Goal: Information Seeking & Learning: Learn about a topic

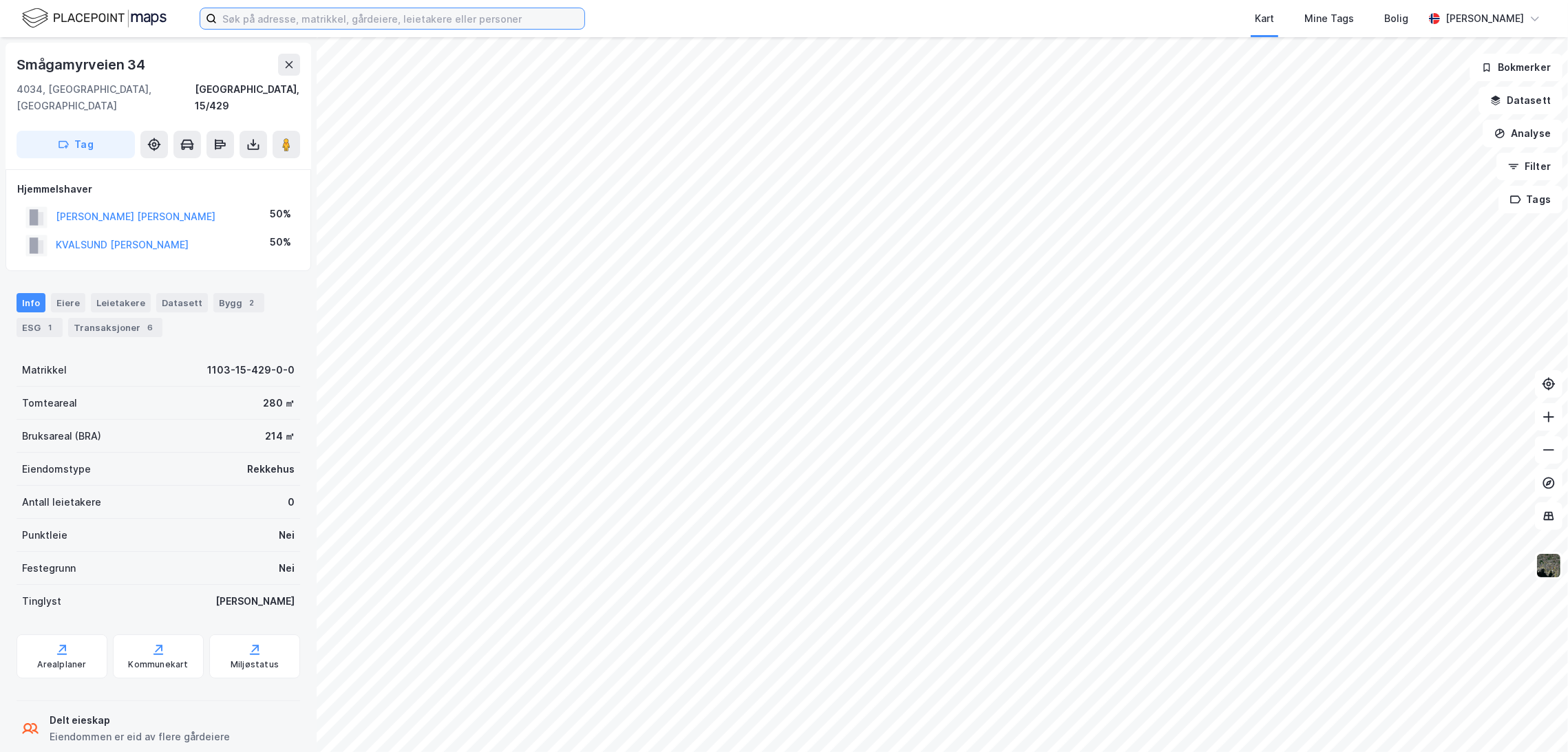
click at [322, 21] on input at bounding box center [400, 19] width 368 height 20
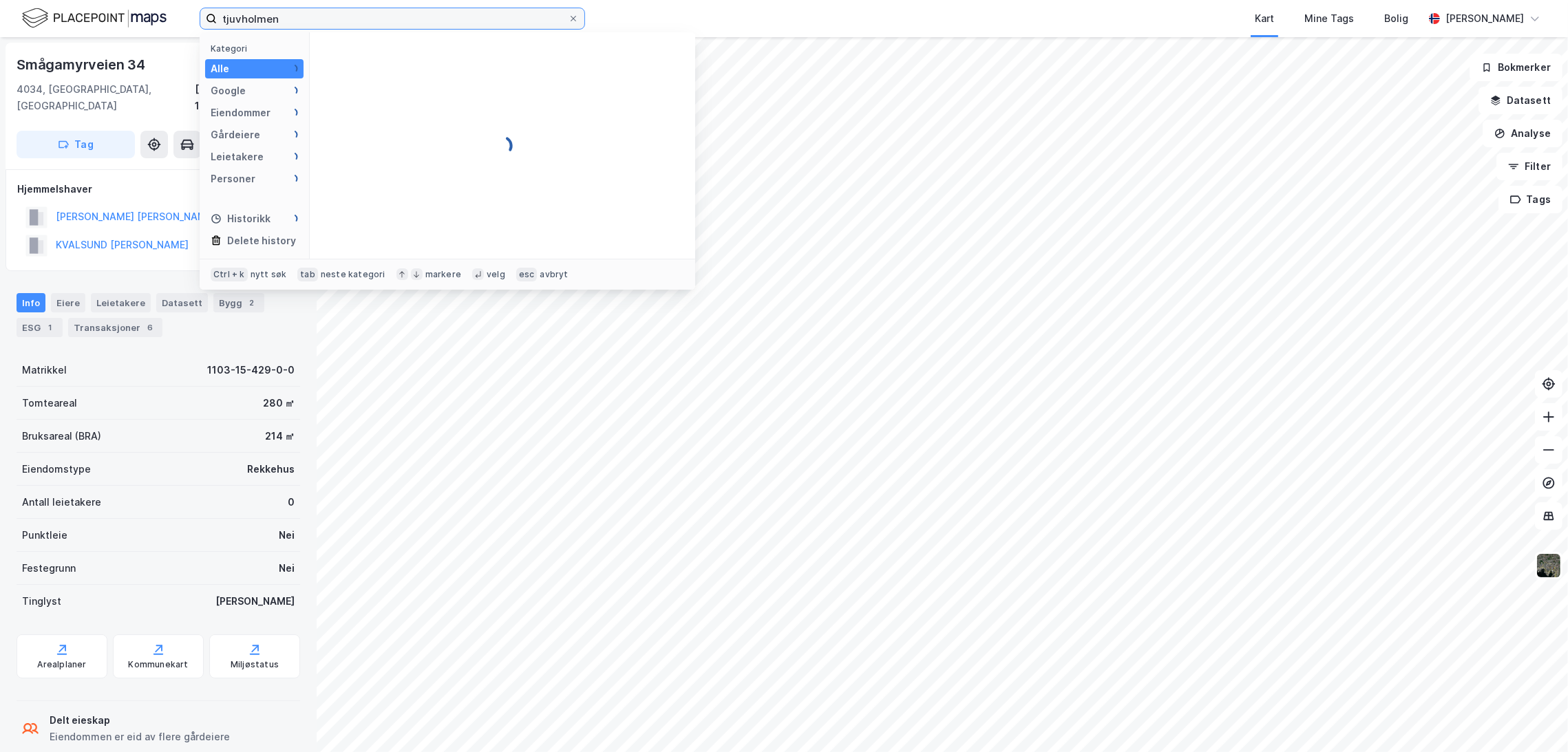
type input "tjuvholmen"
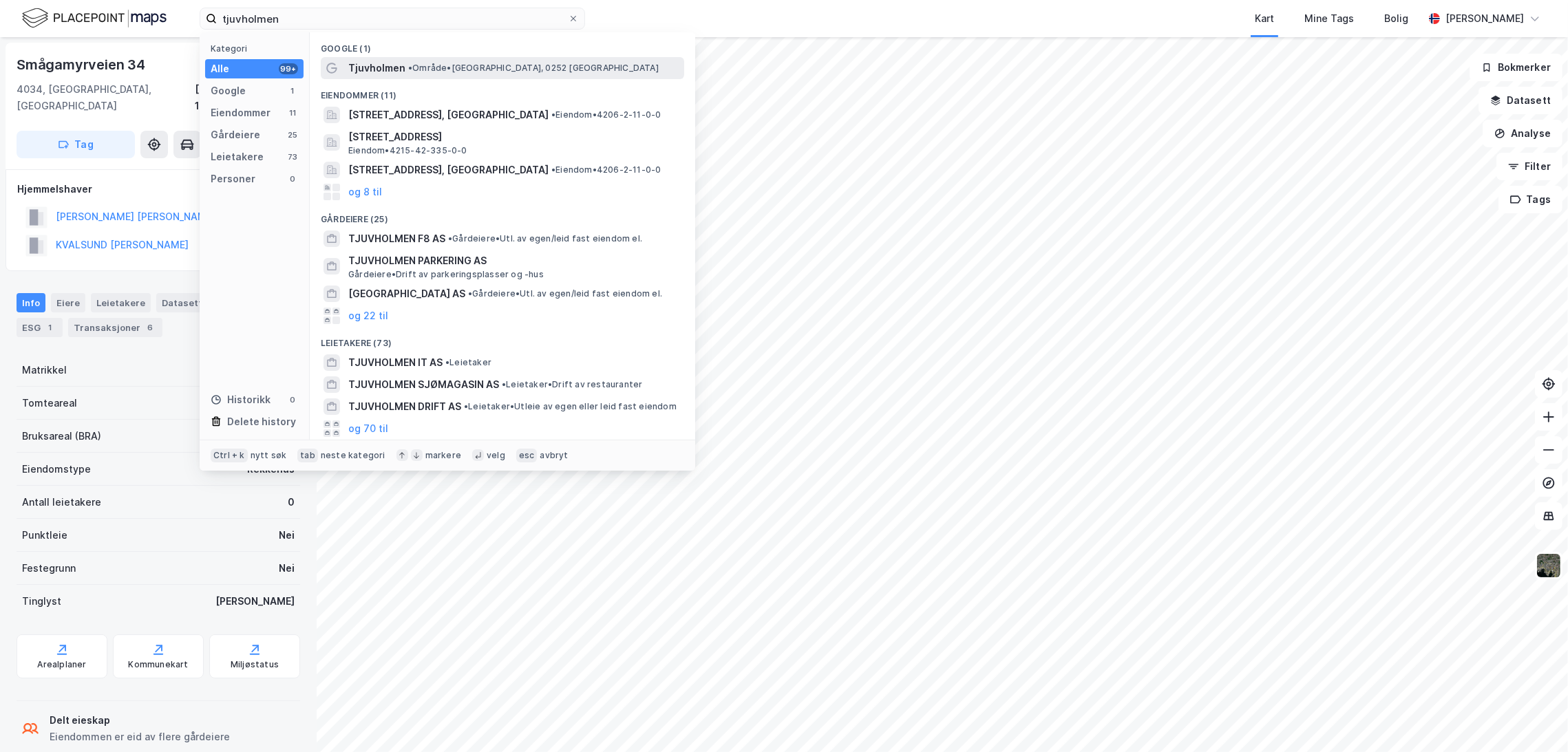
click at [437, 73] on span "• Område • [GEOGRAPHIC_DATA], 0252 [GEOGRAPHIC_DATA]" at bounding box center [533, 68] width 250 height 11
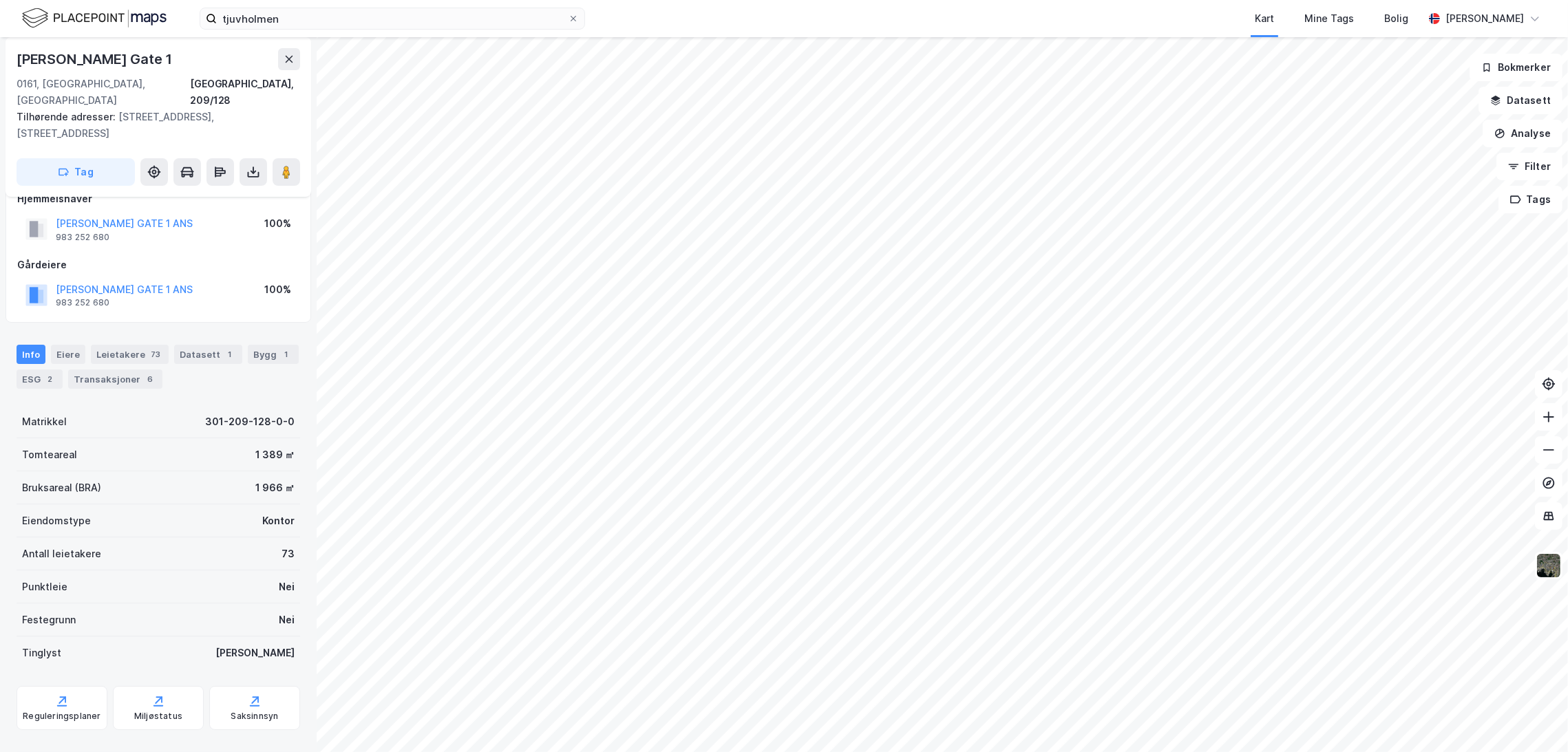
scroll to position [29, 0]
click at [73, 705] on div "Reguleringsplaner" at bounding box center [61, 711] width 78 height 11
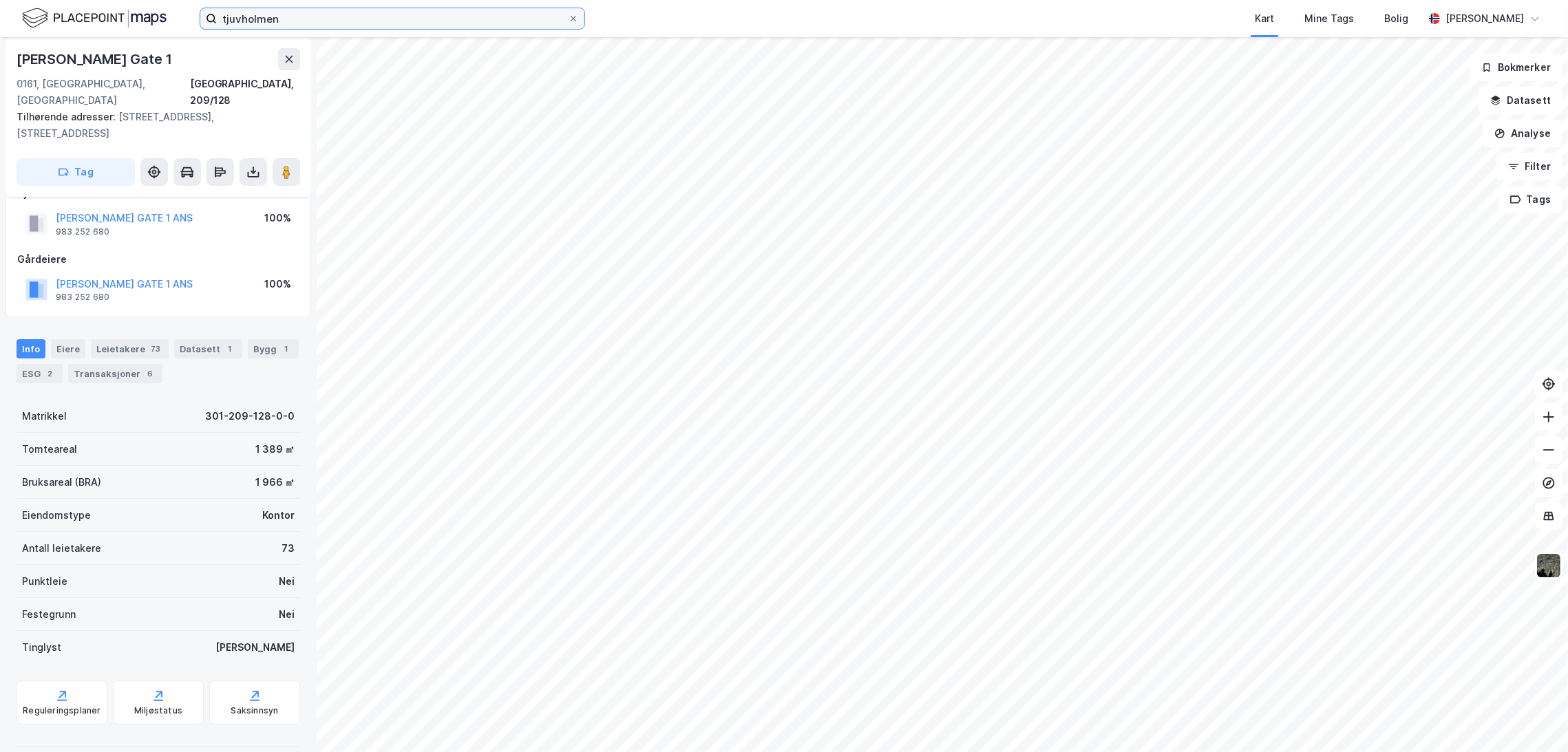
click at [268, 22] on input "tjuvholmen" at bounding box center [392, 19] width 351 height 20
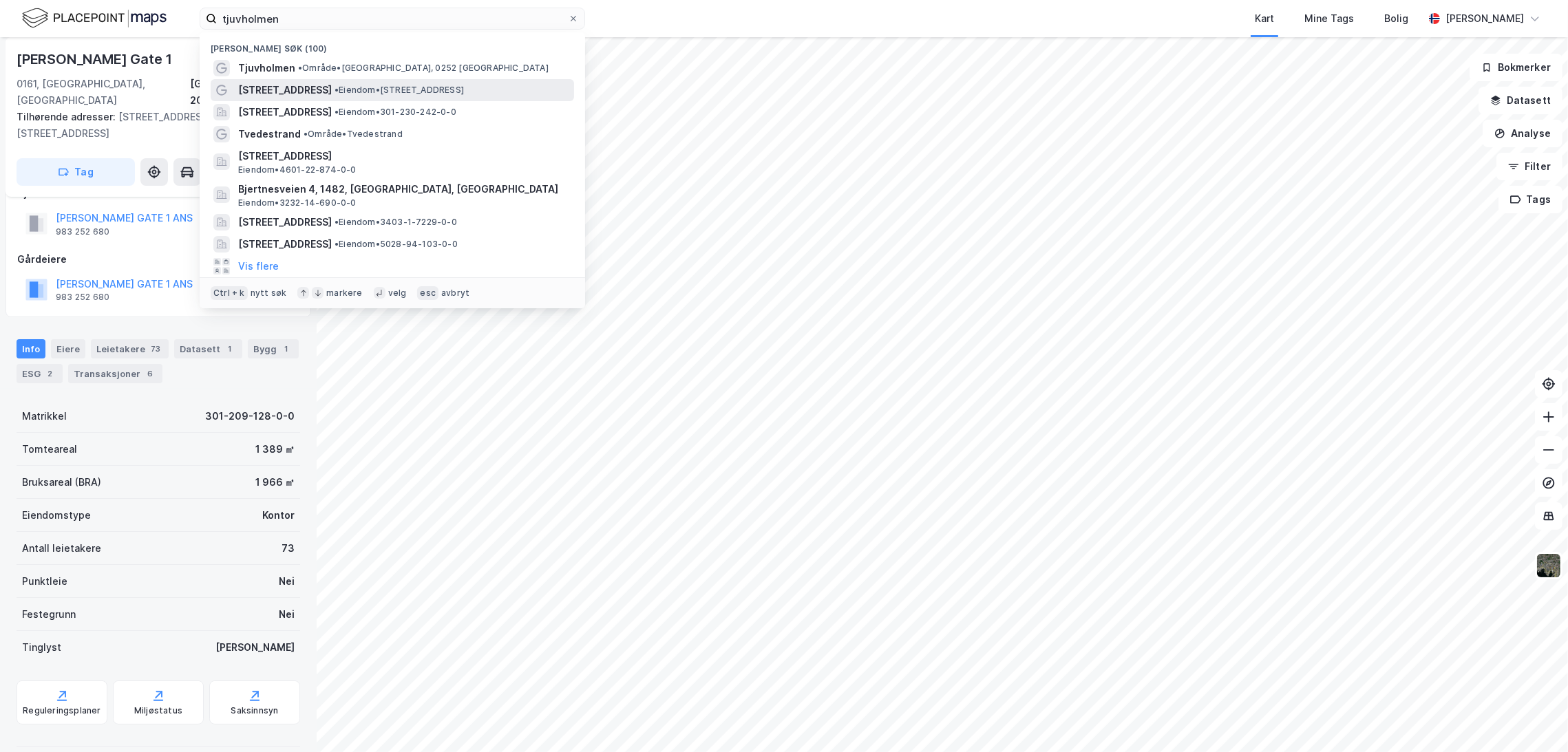
click at [286, 93] on span "[STREET_ADDRESS]" at bounding box center [285, 90] width 94 height 17
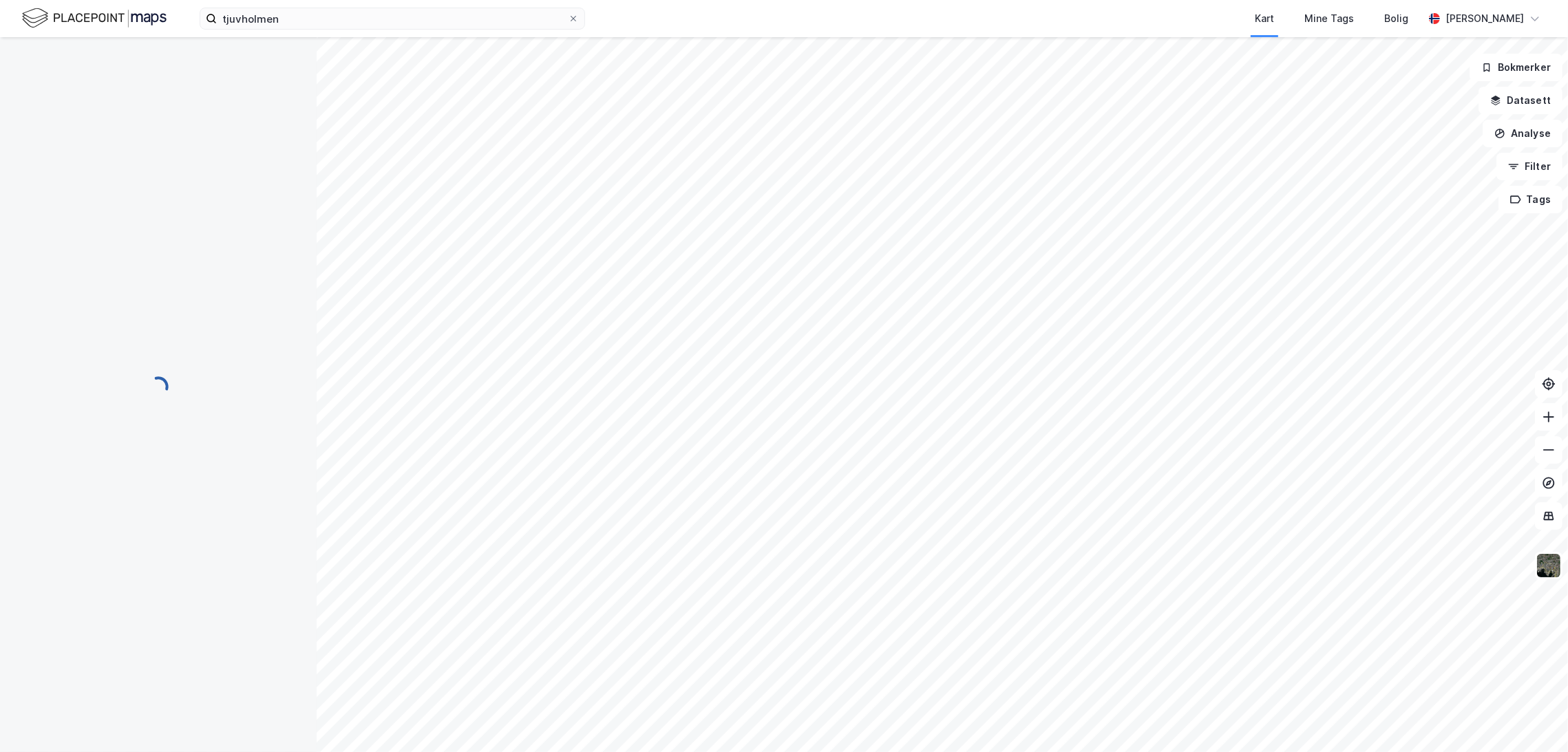
scroll to position [29, 0]
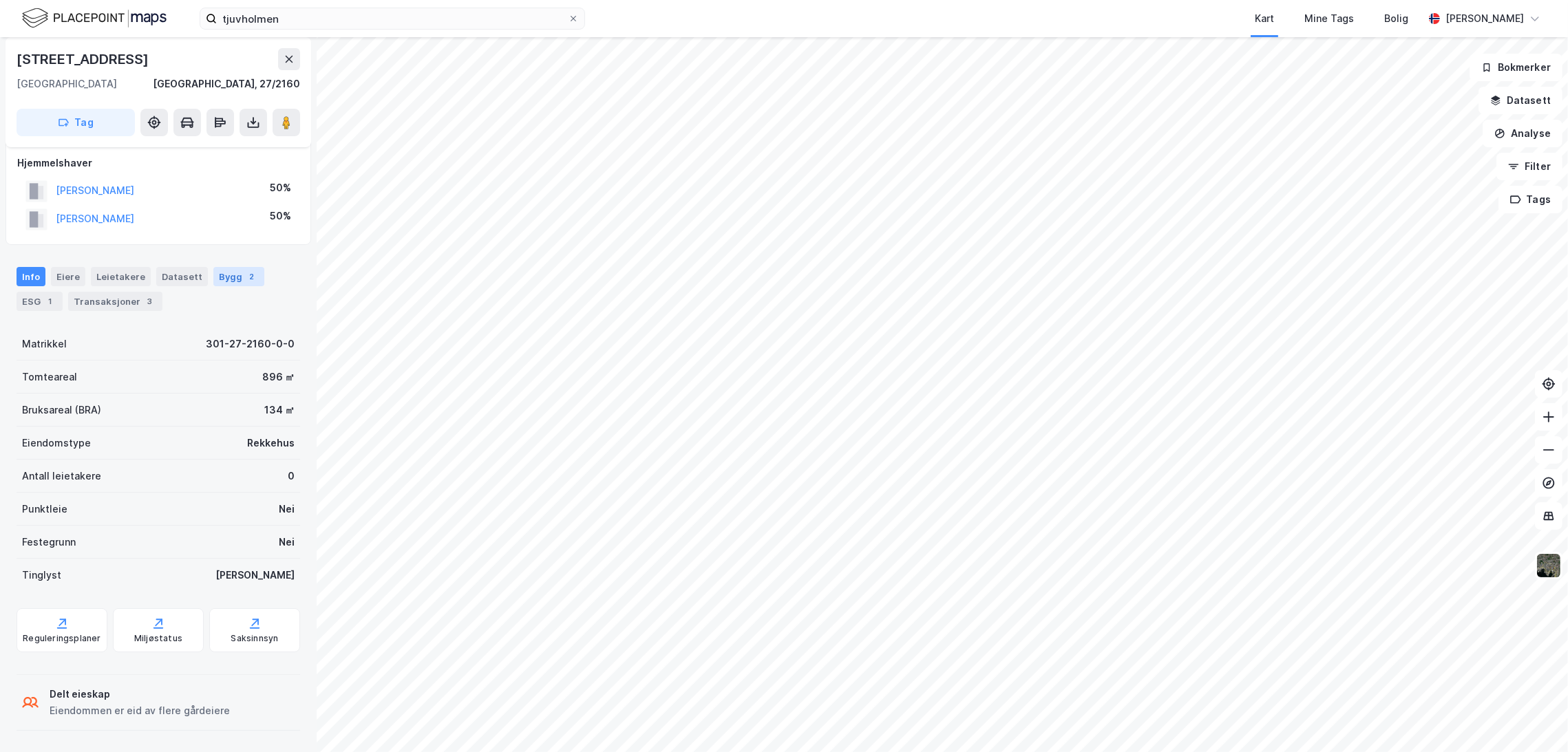
click at [213, 274] on div "Bygg 2" at bounding box center [238, 276] width 51 height 20
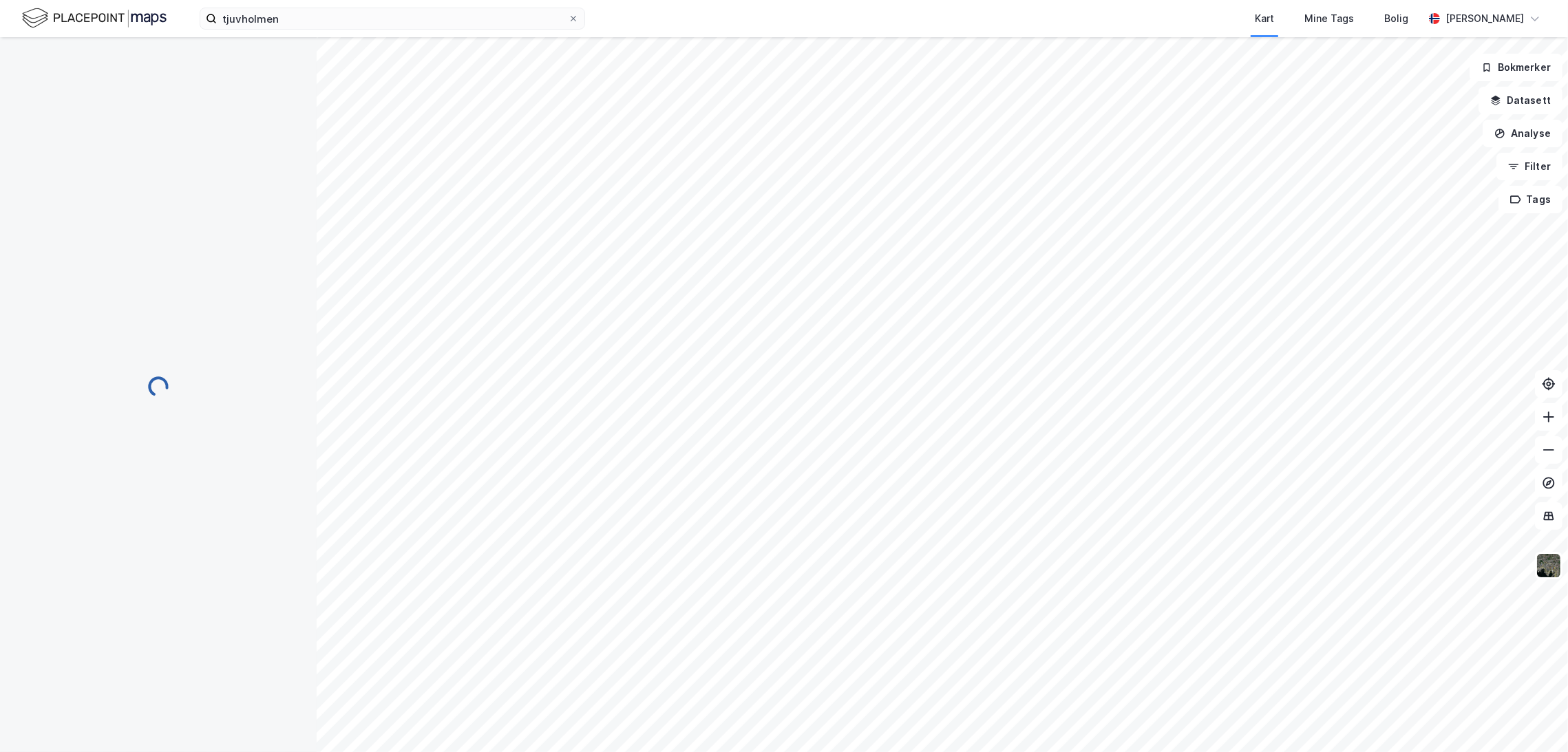
scroll to position [409, 0]
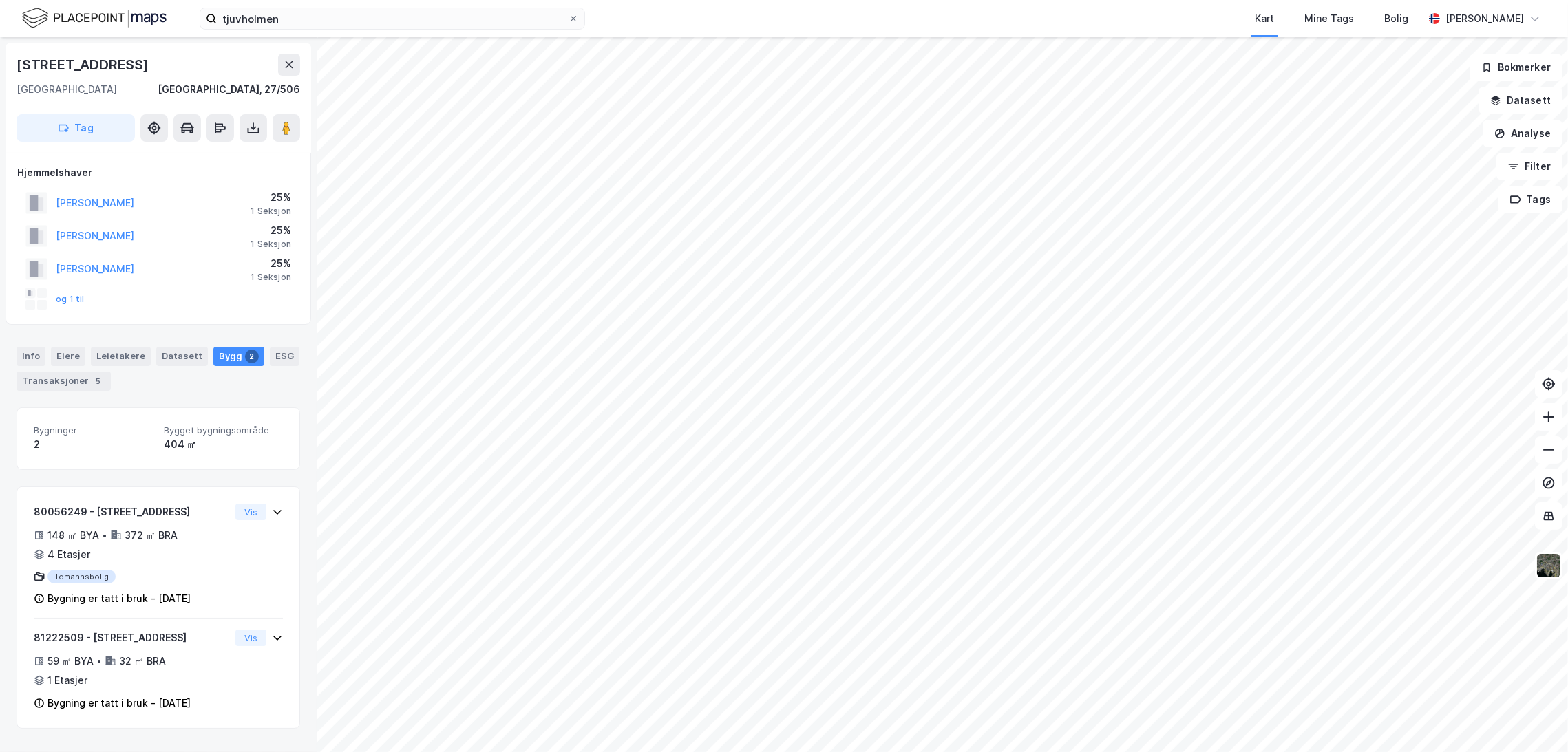
scroll to position [40, 0]
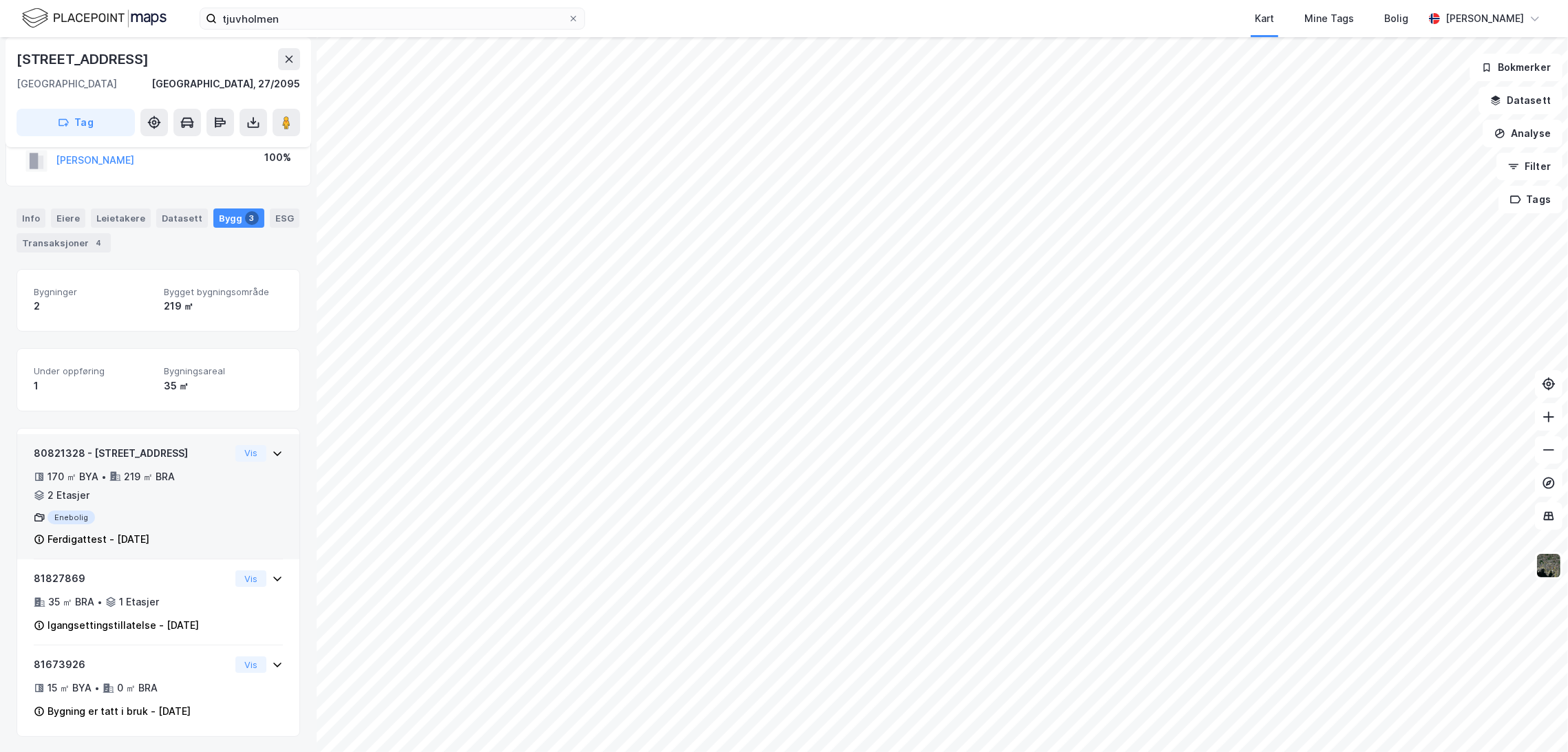
drag, startPoint x: 149, startPoint y: 611, endPoint x: 183, endPoint y: 541, distance: 77.8
click at [183, 541] on div "80821328 - Lybekkveien 31C 170 ㎡ BYA • 219 ㎡ BRA • 2 Etasjer Enebolig Ferdigatt…" at bounding box center [158, 583] width 284 height 309
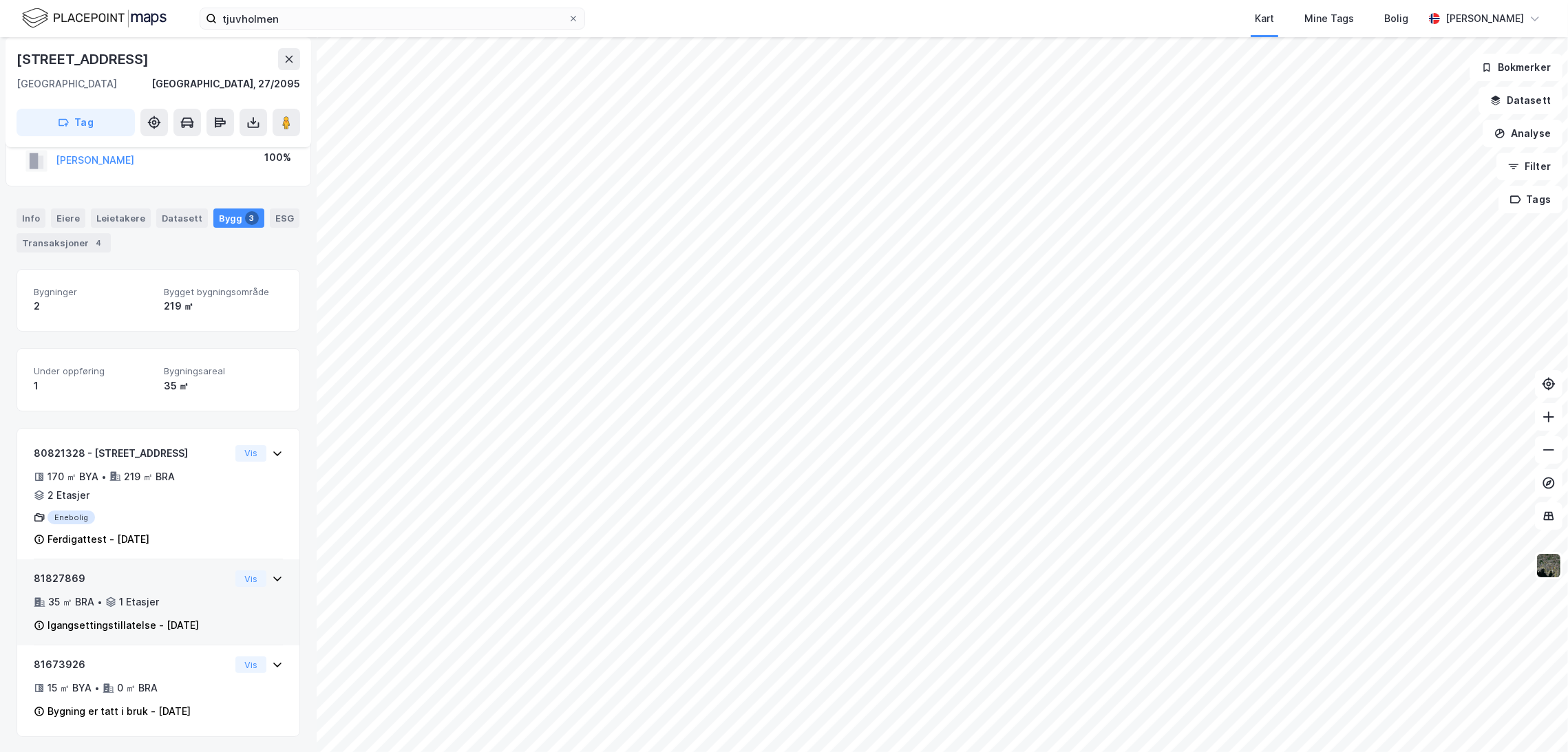
click at [234, 605] on div "81827869 35 ㎡ BRA • 1 Etasjer Igangsettingstillatelse - [DATE] Vis" at bounding box center [158, 608] width 249 height 75
click at [235, 614] on div "81827869 35 ㎡ BRA • 1 Etasjer Igangsettingstillatelse - [DATE] Vis" at bounding box center [158, 608] width 249 height 75
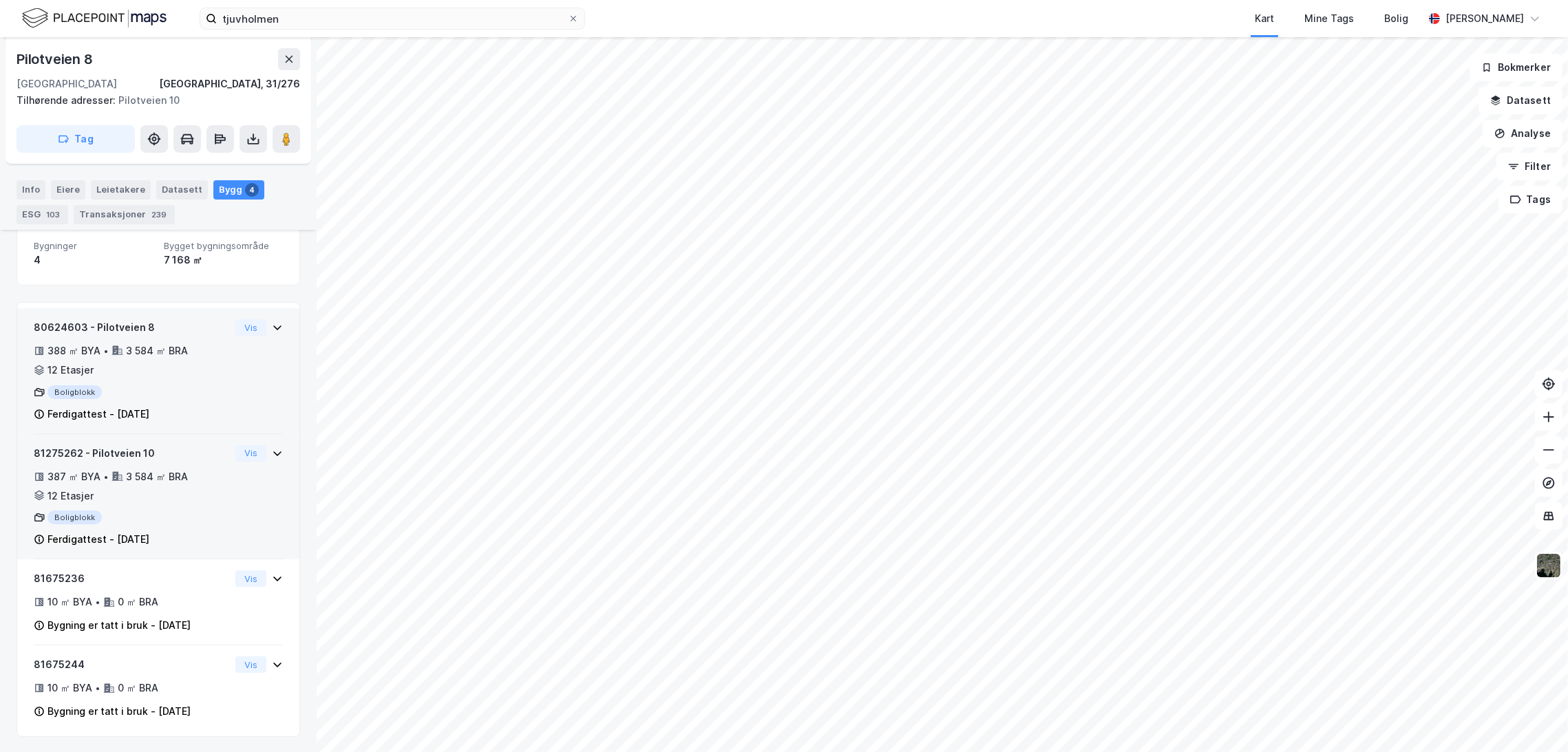
scroll to position [149, 0]
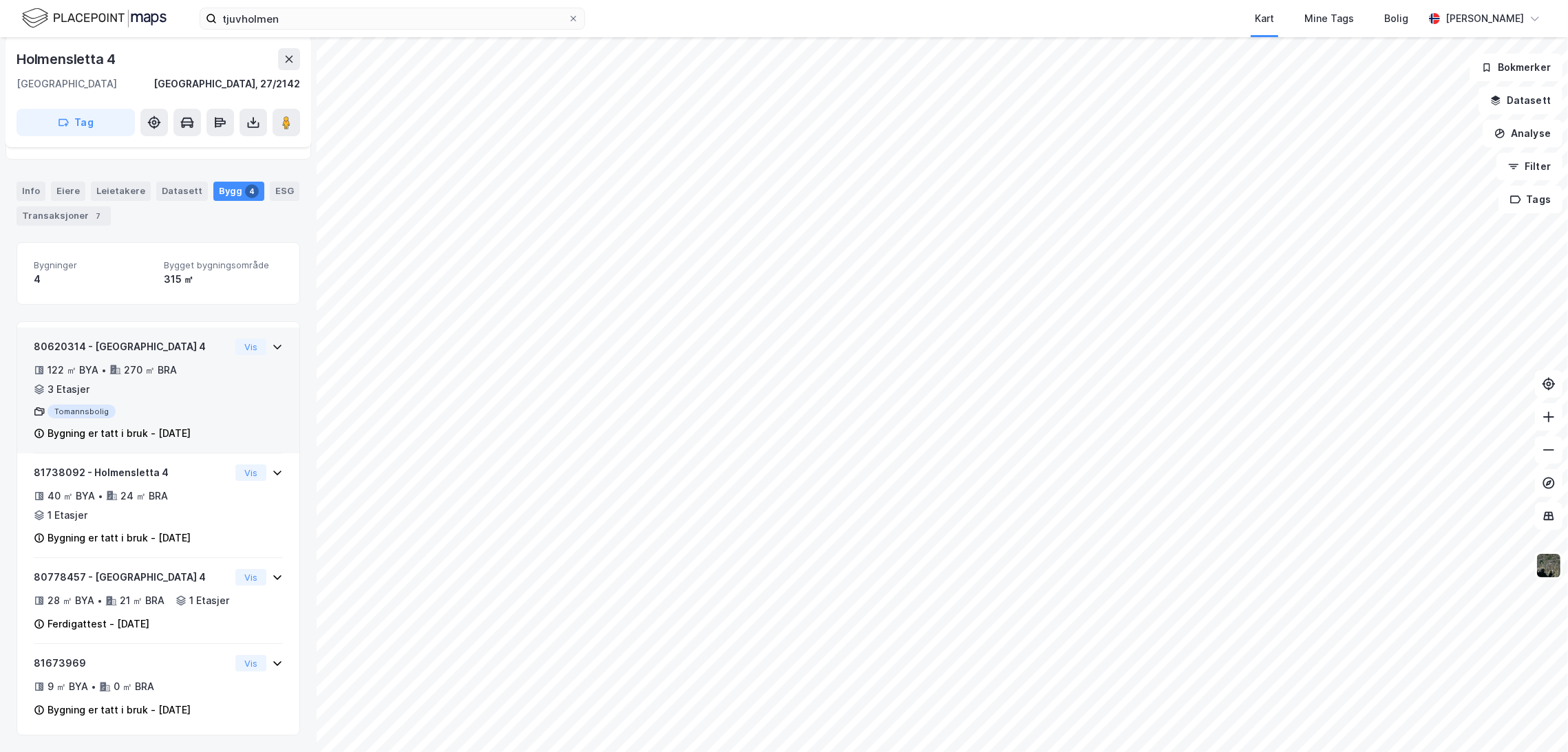
scroll to position [132, 0]
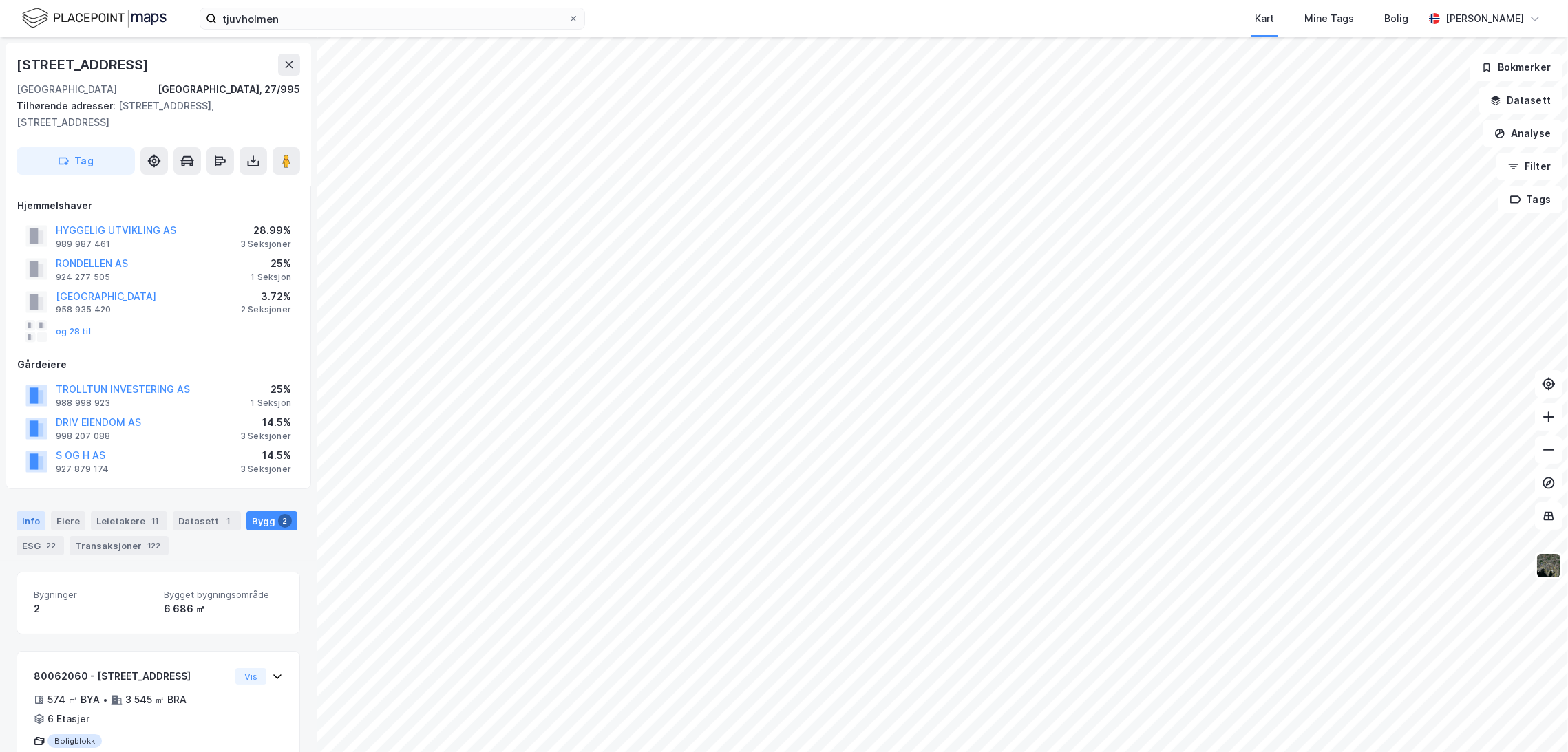
click at [31, 512] on div "Info" at bounding box center [31, 521] width 29 height 20
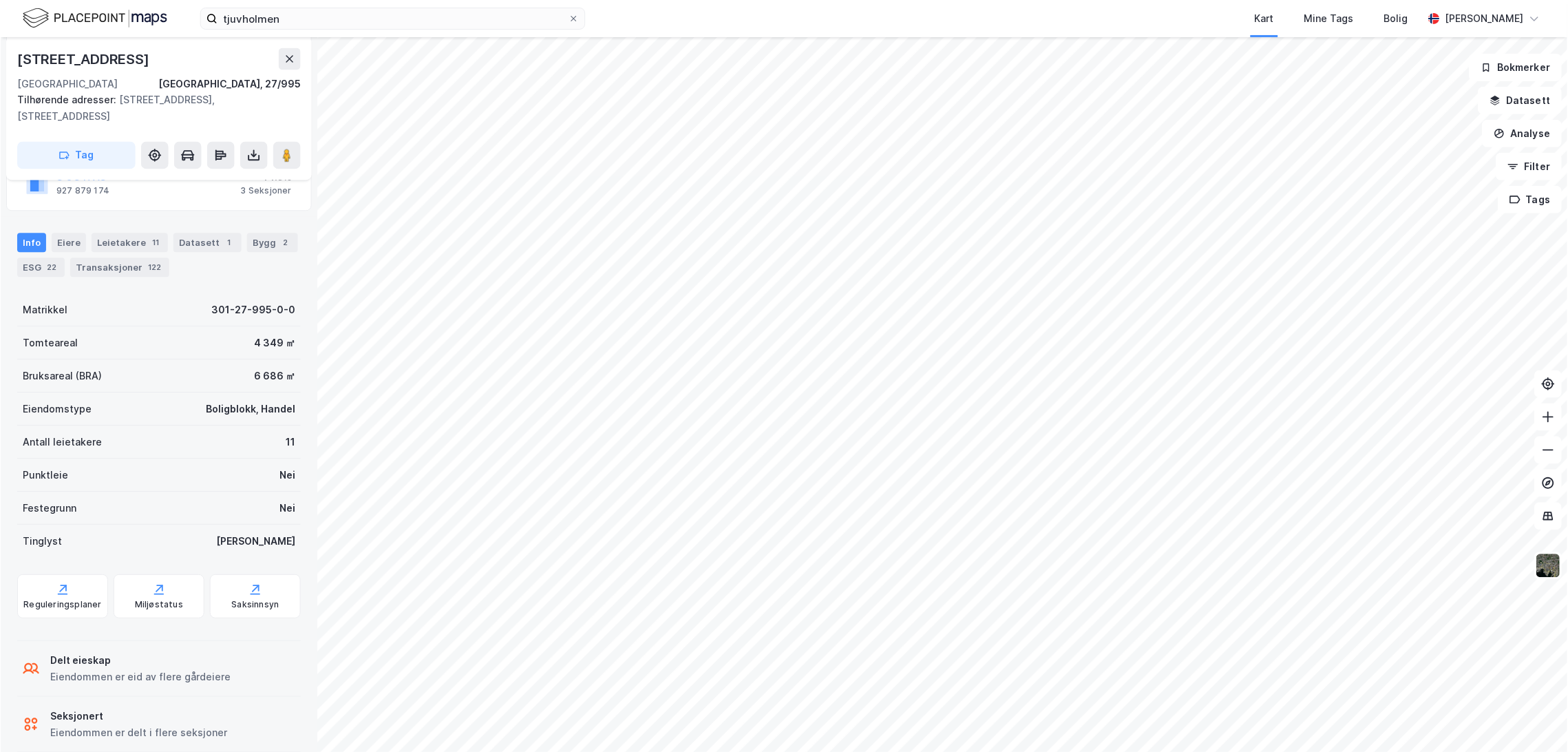
scroll to position [284, 0]
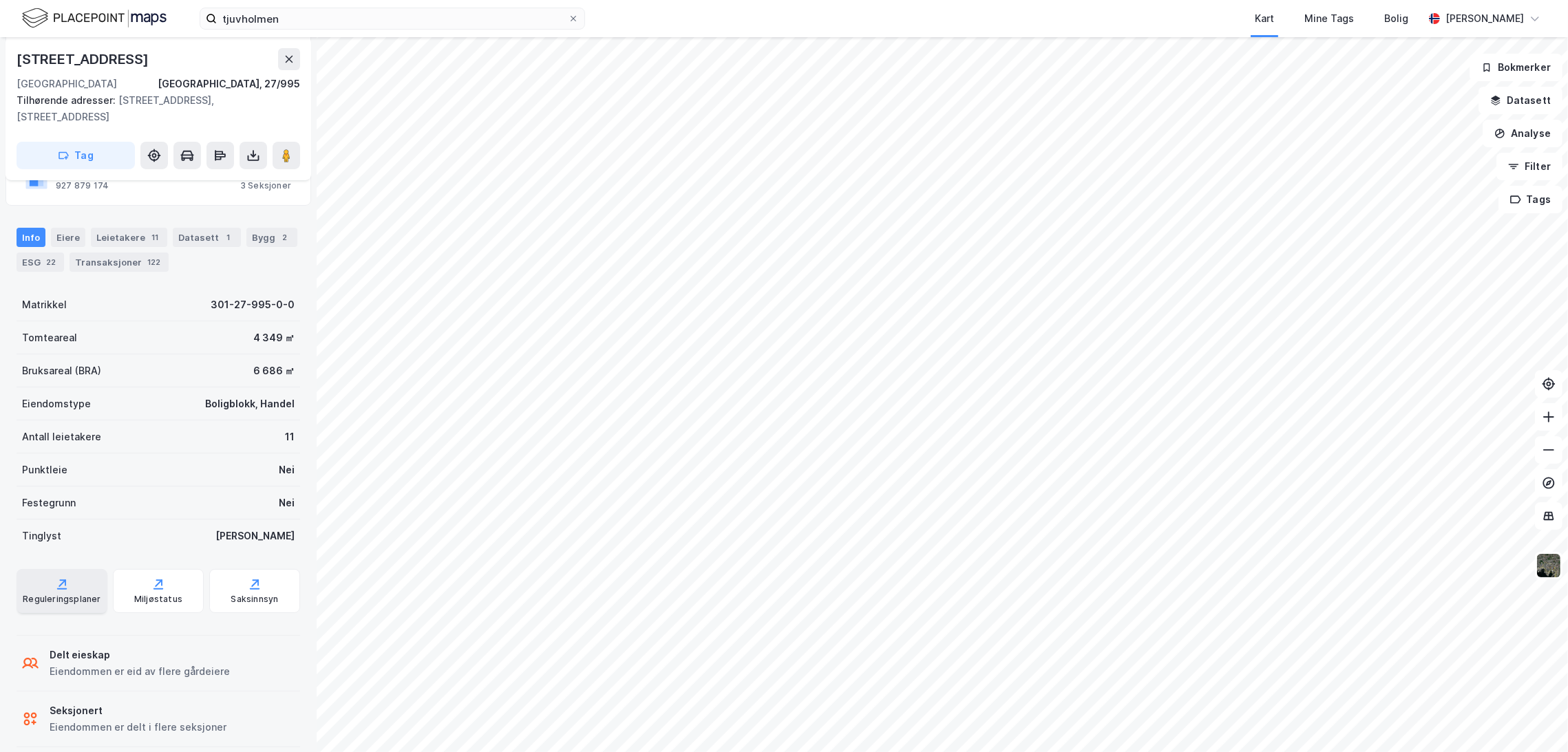
click at [84, 594] on div "Reguleringsplaner" at bounding box center [61, 599] width 78 height 11
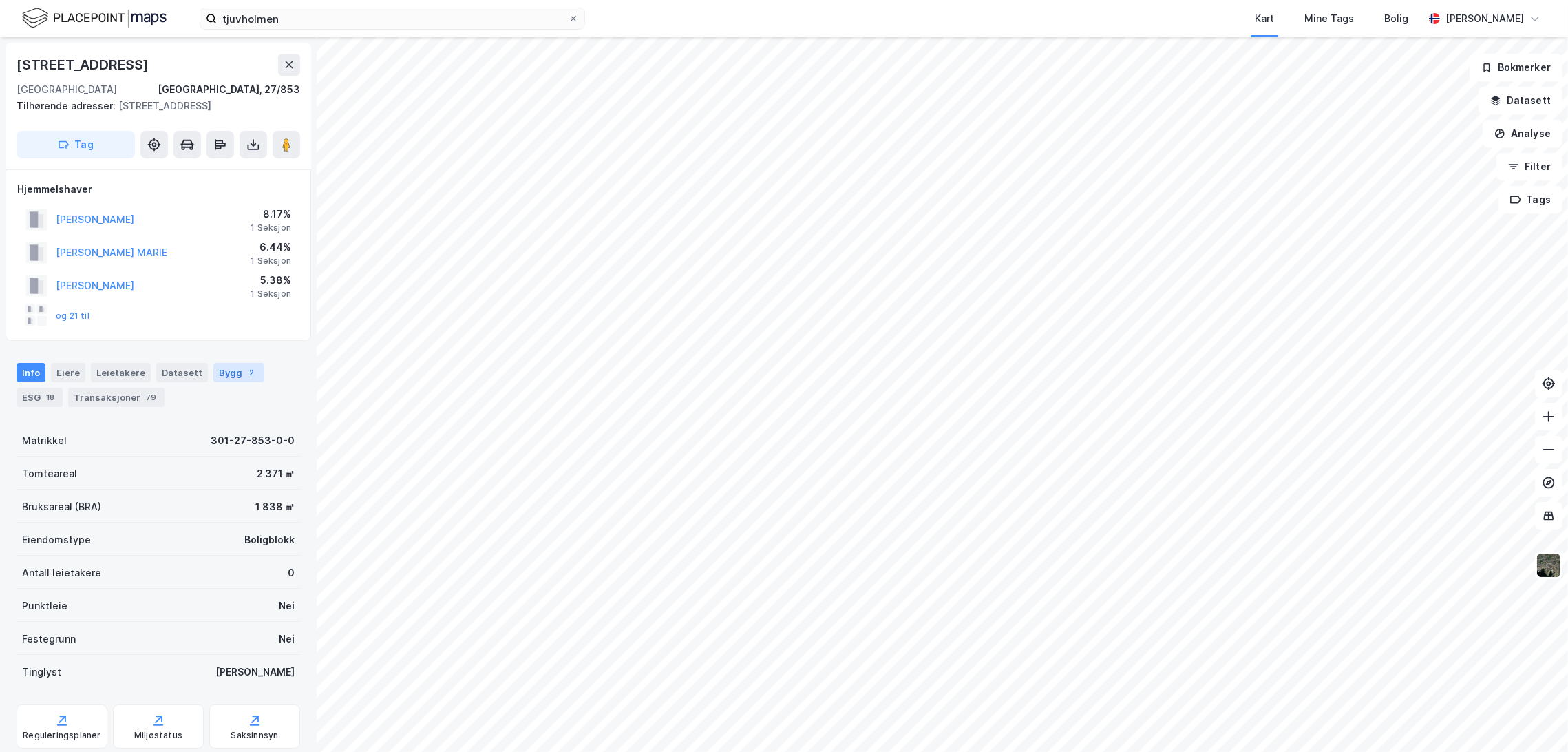
click at [227, 375] on div "Bygg 2" at bounding box center [238, 372] width 51 height 20
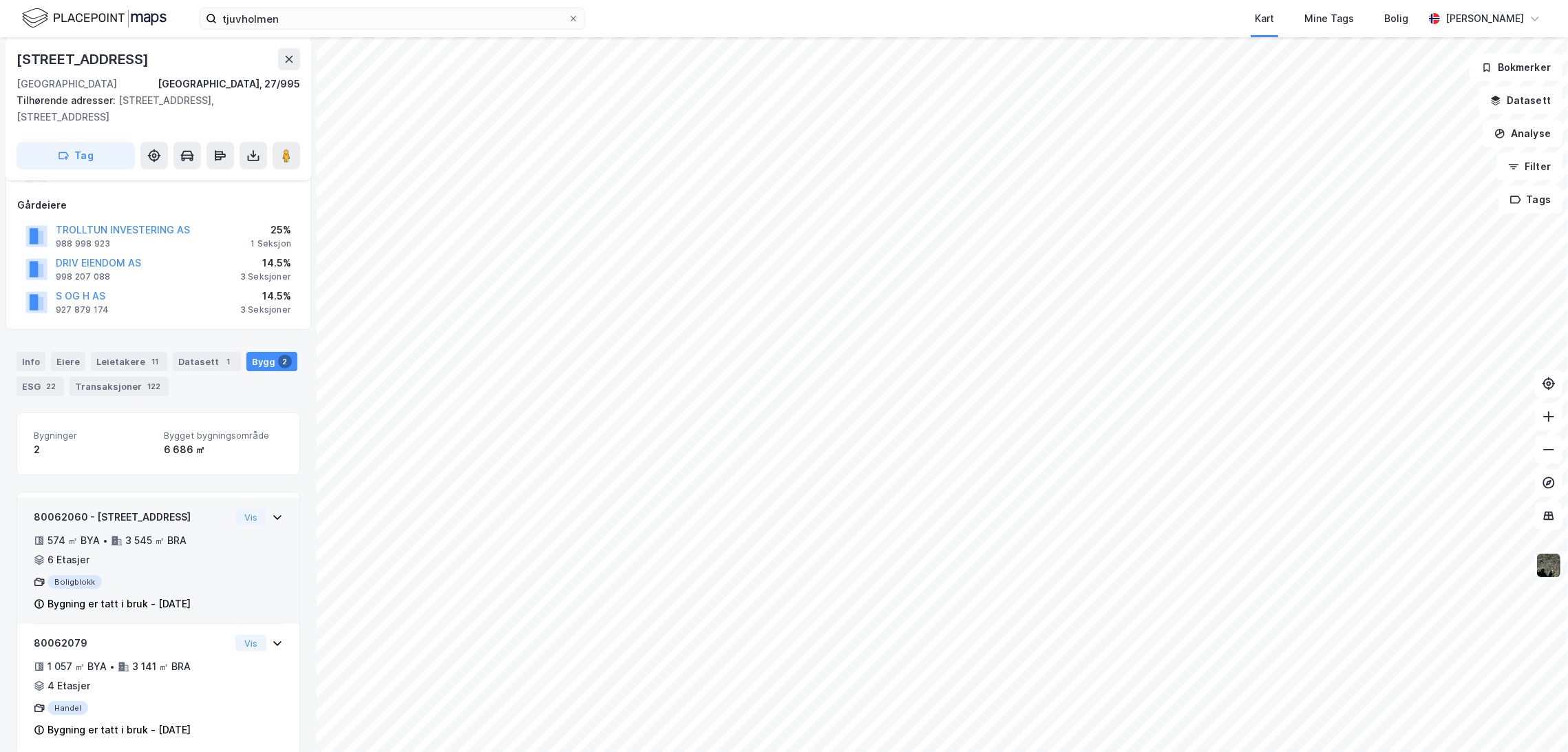
scroll to position [162, 0]
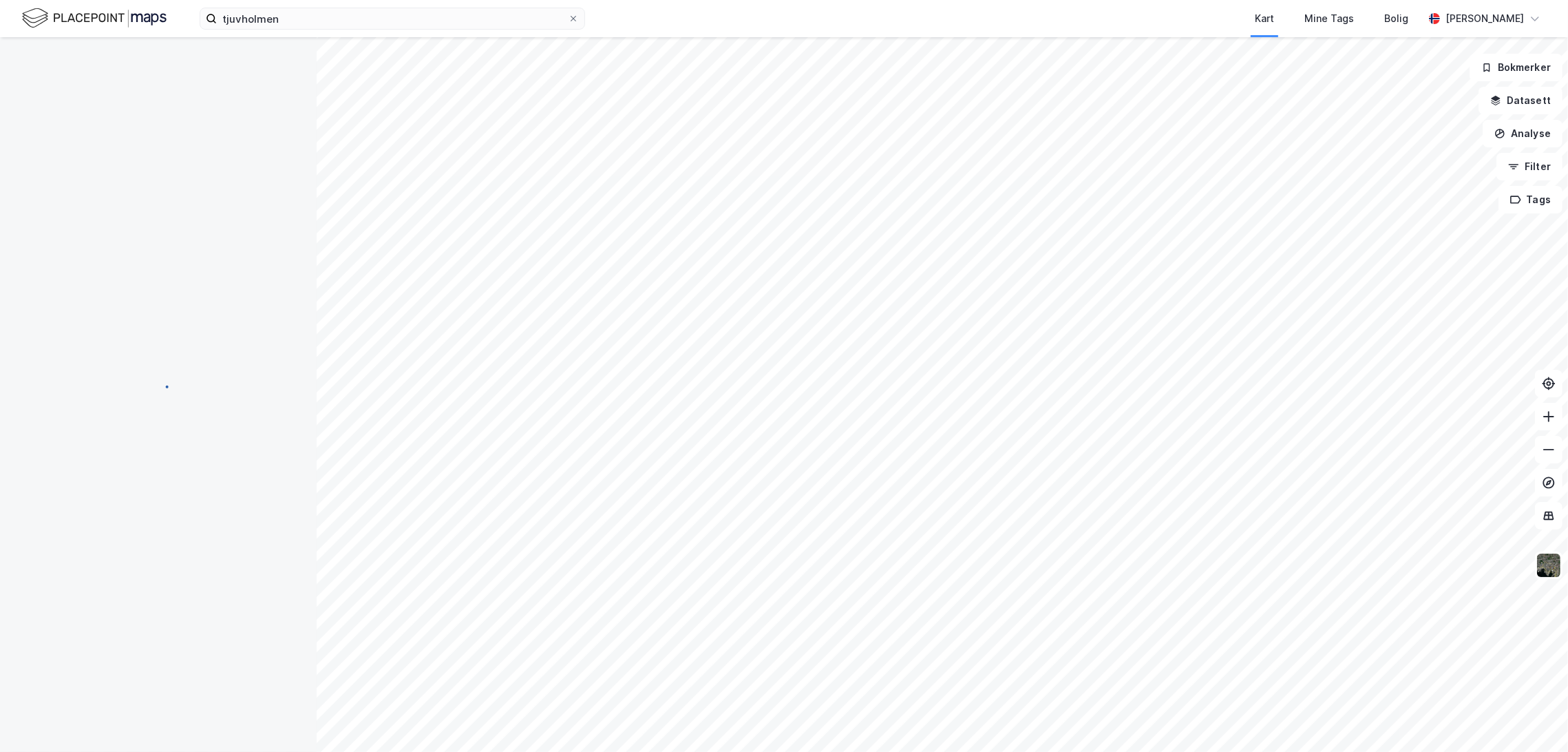
scroll to position [162, 0]
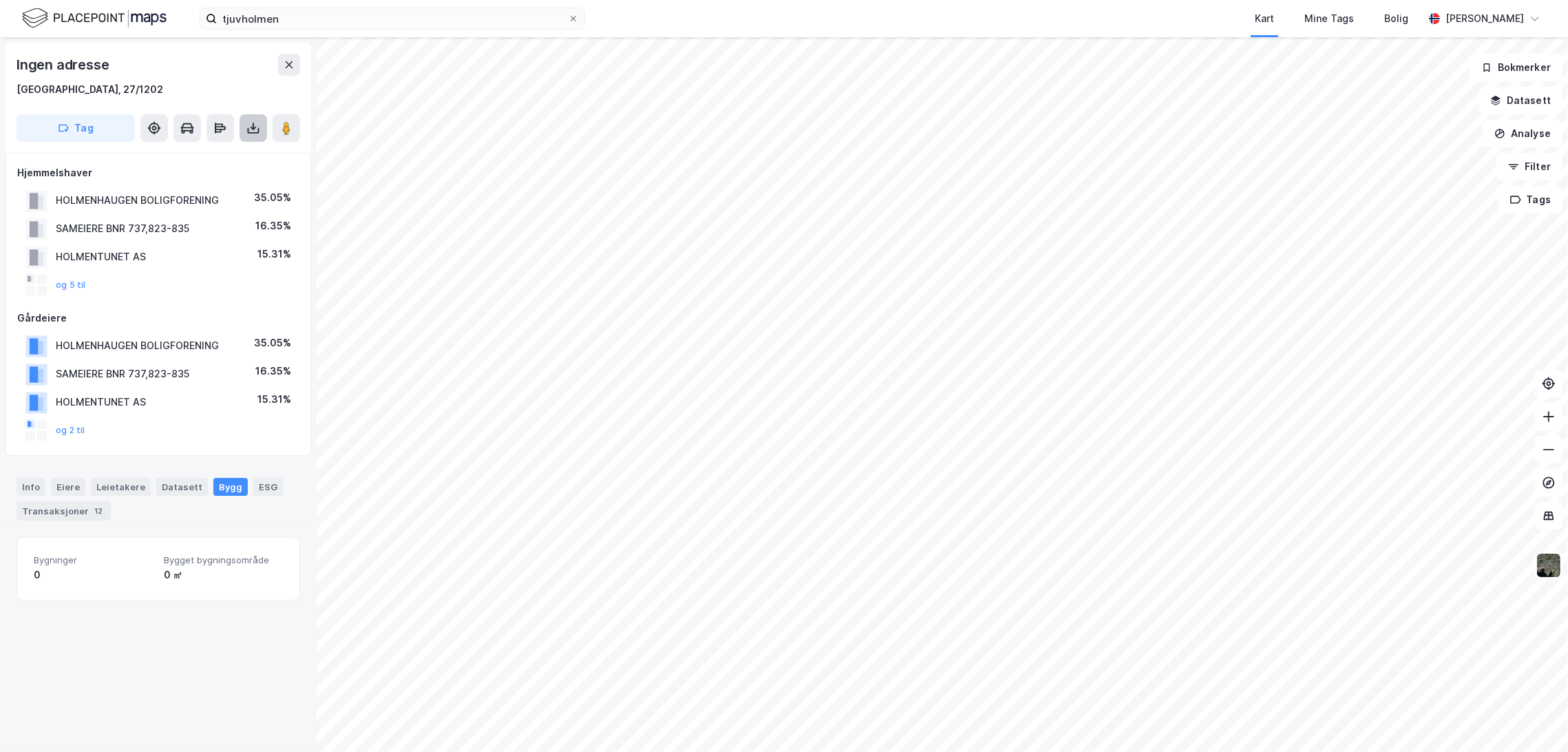
click at [256, 133] on icon at bounding box center [253, 131] width 12 height 6
click at [218, 159] on div "Last ned grunnbok" at bounding box center [185, 155] width 80 height 11
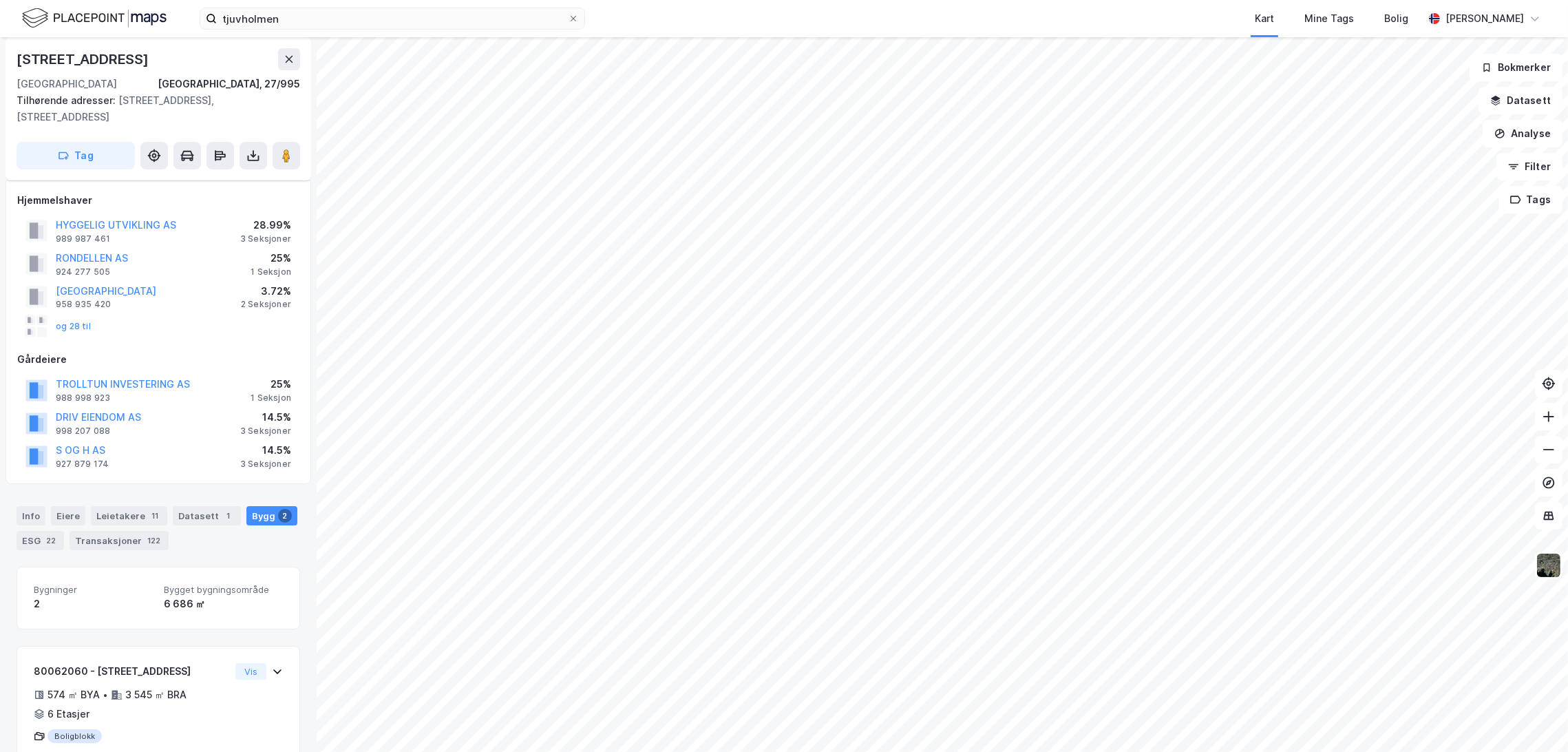
scroll to position [162, 0]
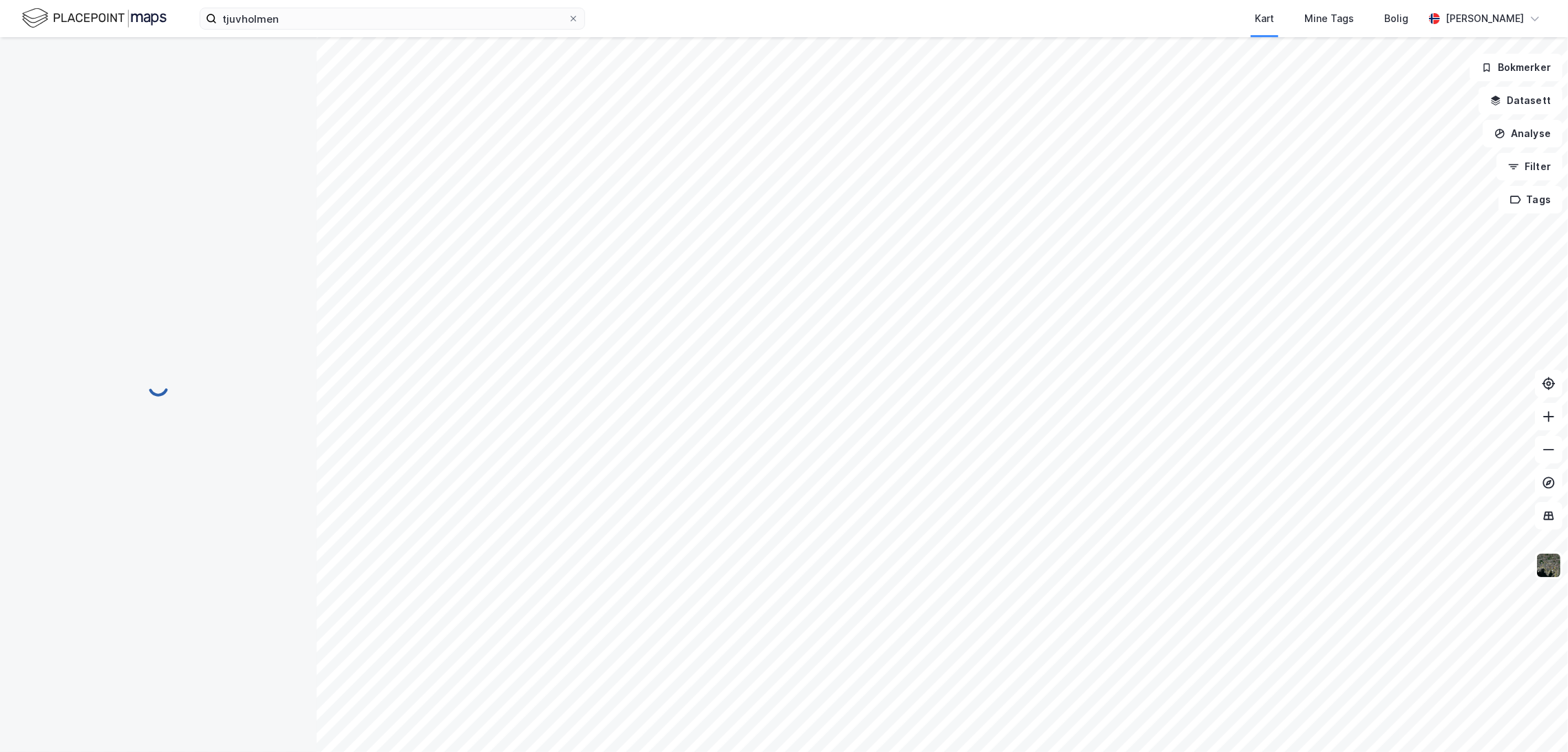
scroll to position [162, 0]
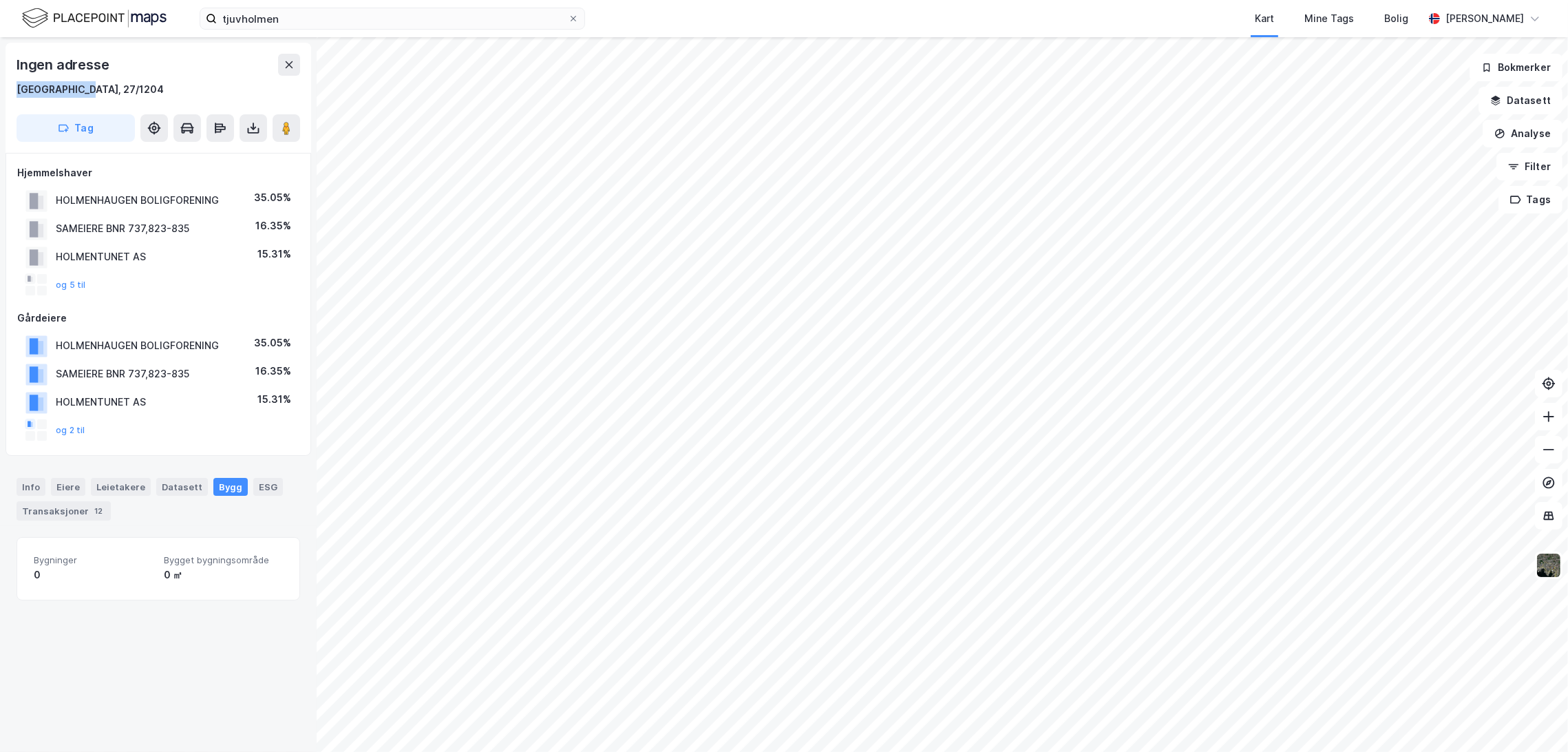
drag, startPoint x: 122, startPoint y: 91, endPoint x: 11, endPoint y: 87, distance: 111.1
click at [11, 87] on div "Ingen adresse [GEOGRAPHIC_DATA], 27/1204 Tag" at bounding box center [158, 98] width 305 height 110
copy div "[GEOGRAPHIC_DATA], 27/1204"
drag, startPoint x: 65, startPoint y: 89, endPoint x: 42, endPoint y: 88, distance: 23.0
click at [42, 88] on div "[GEOGRAPHIC_DATA], 27/330" at bounding box center [158, 89] width 284 height 17
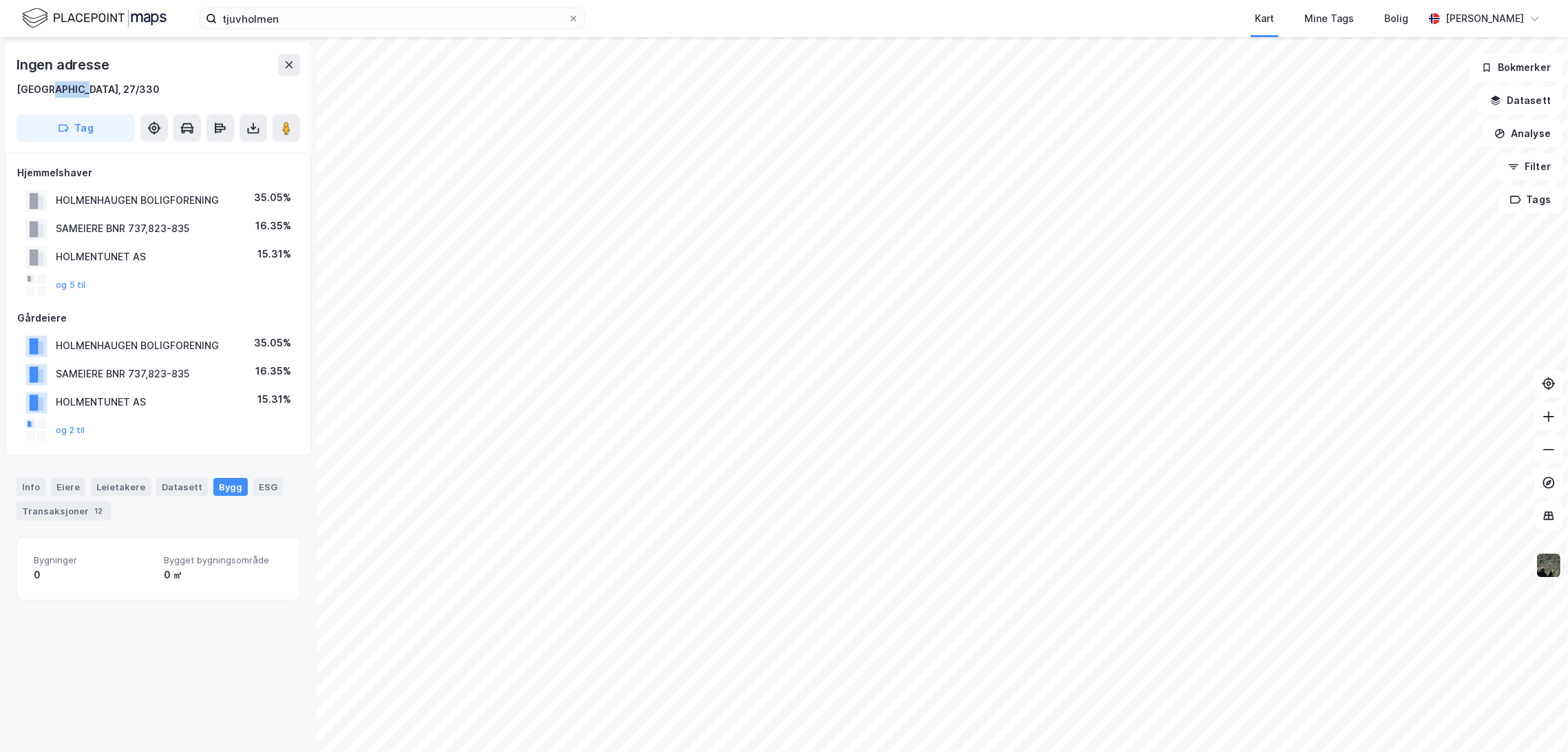
copy div "27/330"
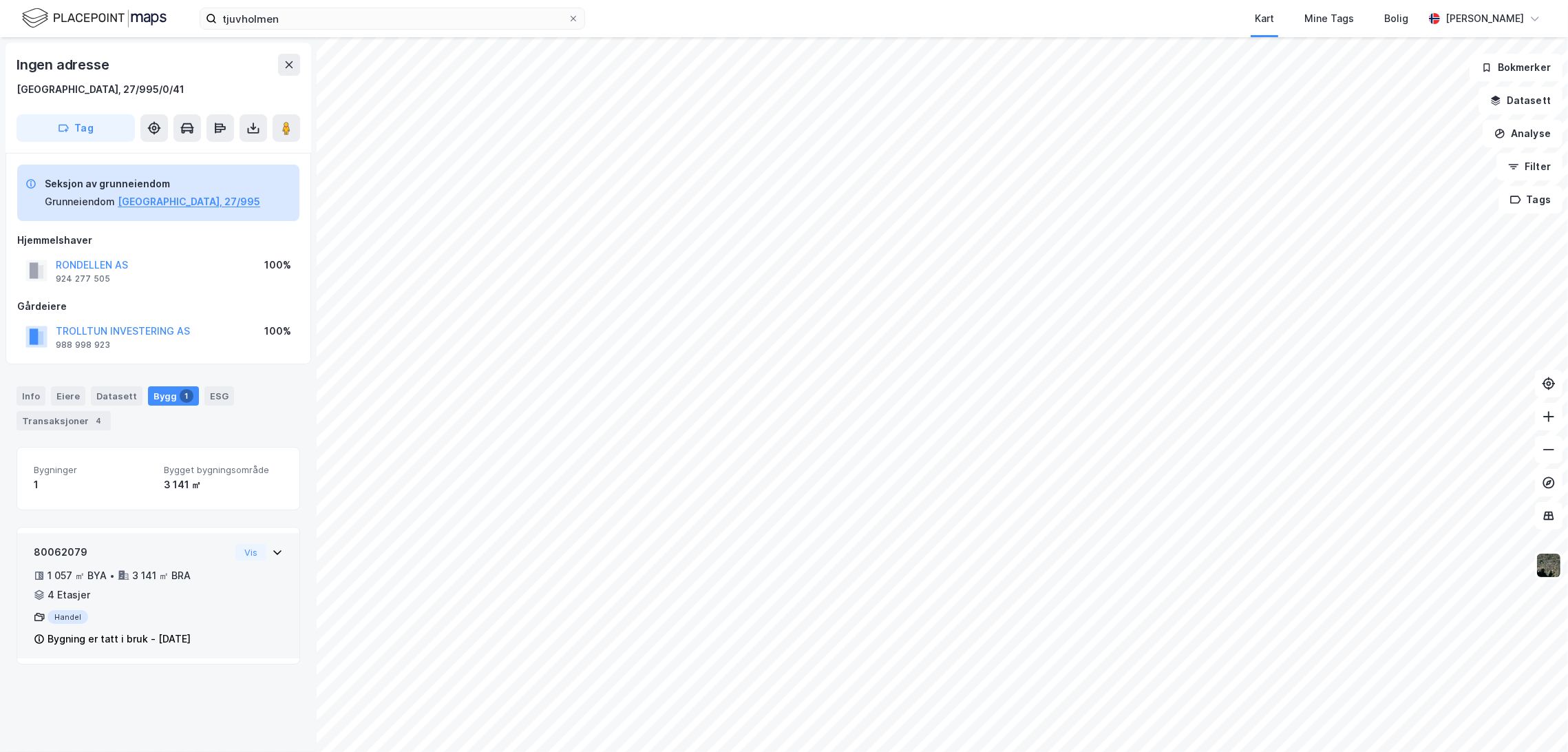
click at [204, 619] on div "Handel" at bounding box center [131, 616] width 196 height 14
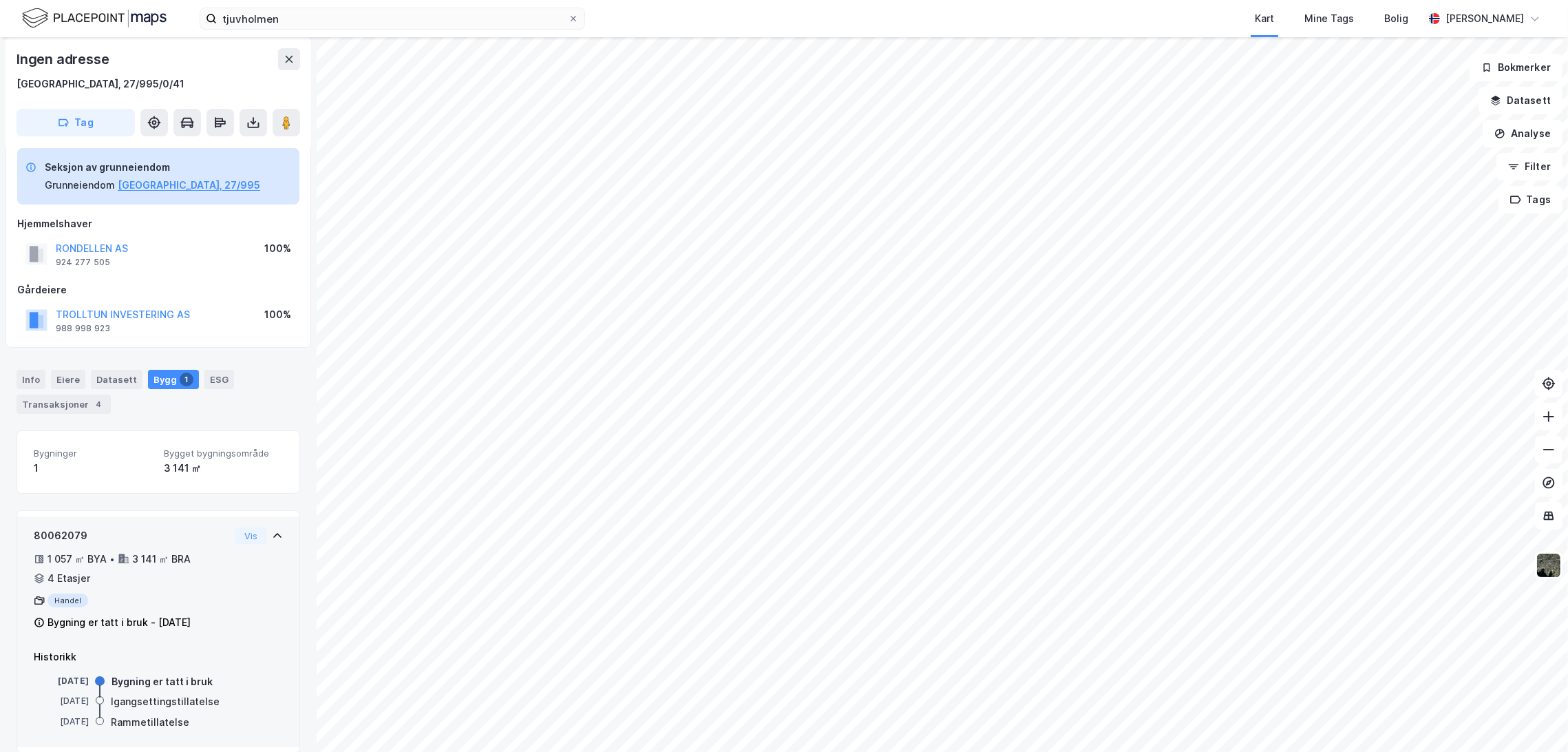
scroll to position [34, 0]
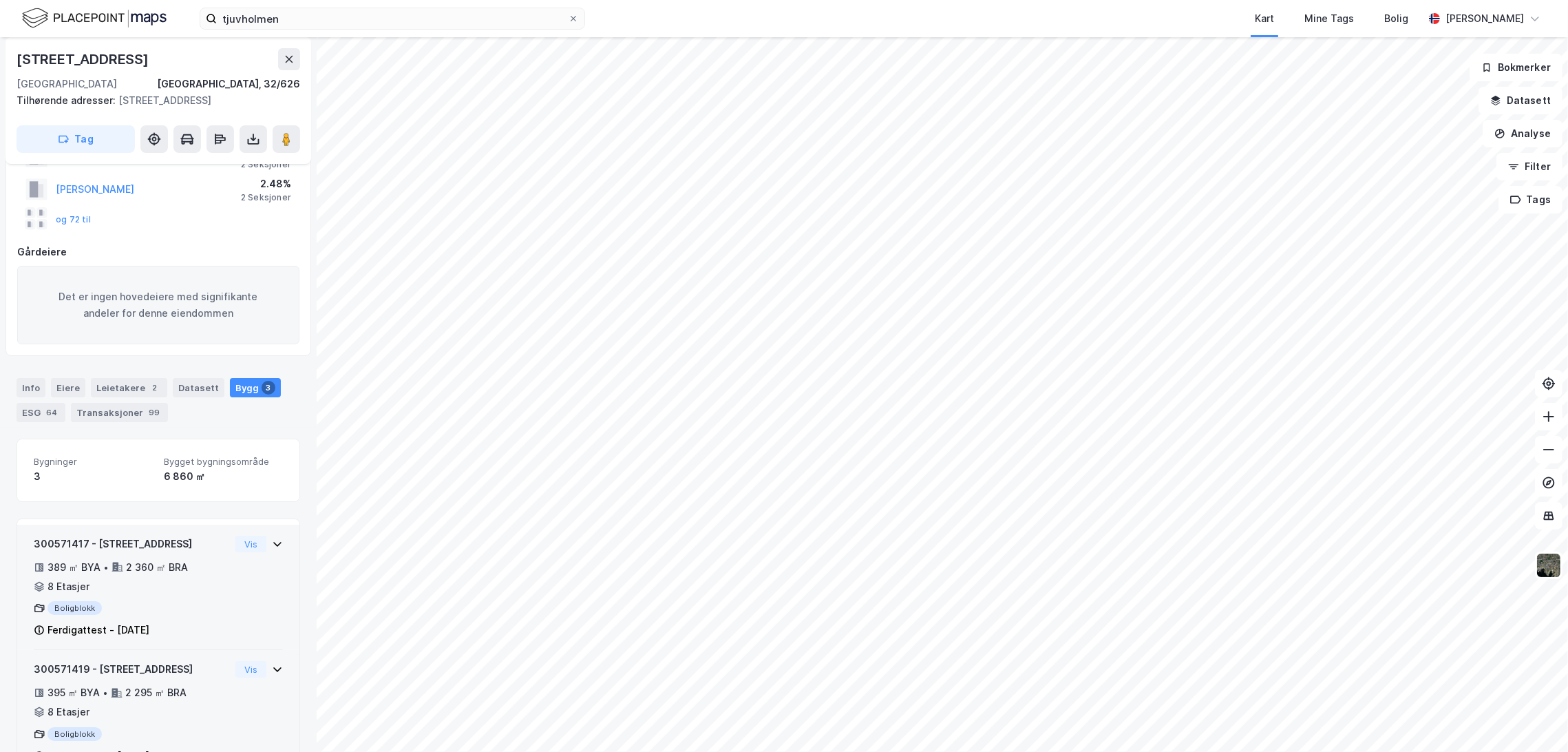
scroll to position [94, 0]
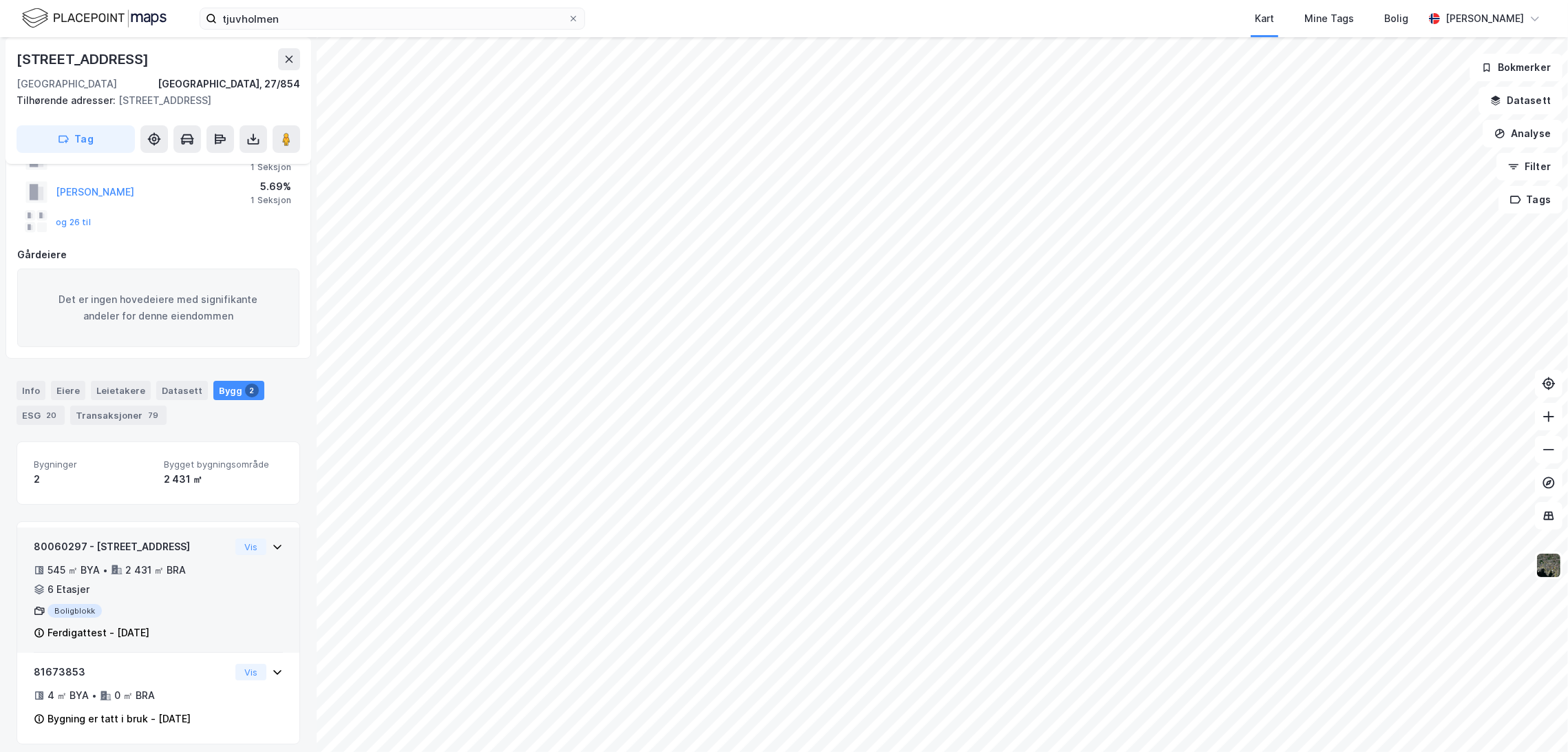
scroll to position [101, 0]
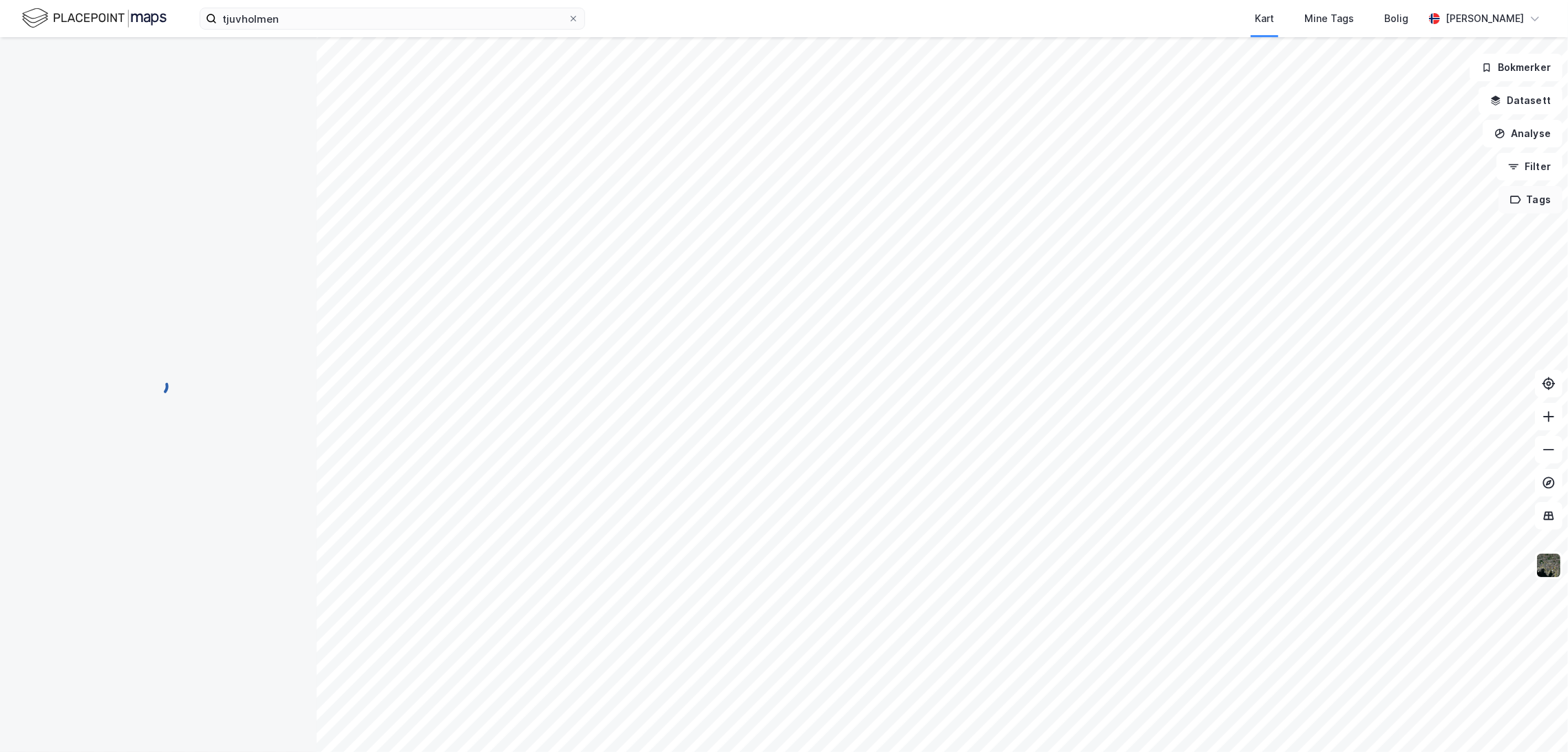
scroll to position [101, 0]
